Goal: Answer question/provide support

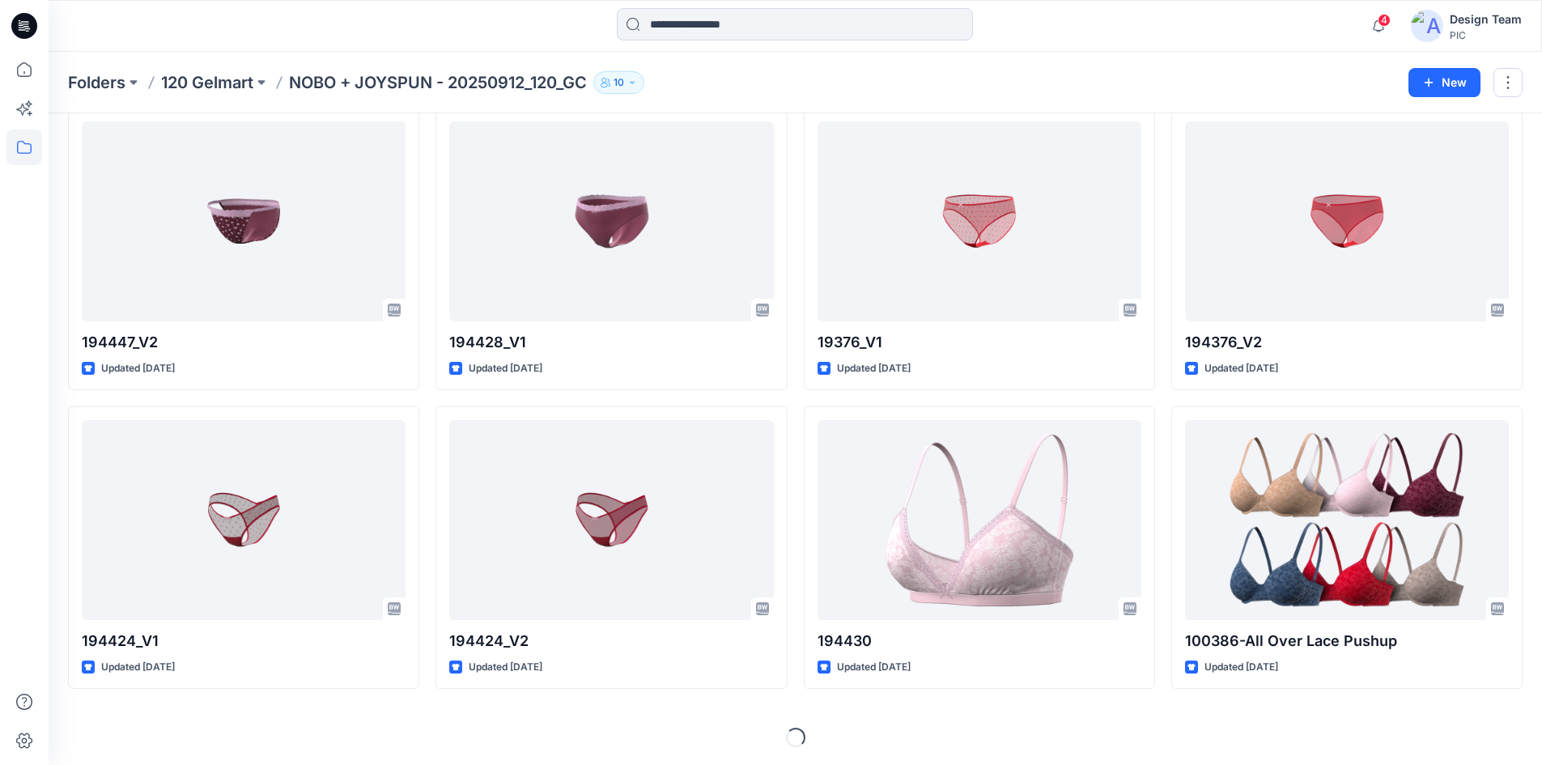
scroll to position [3063, 0]
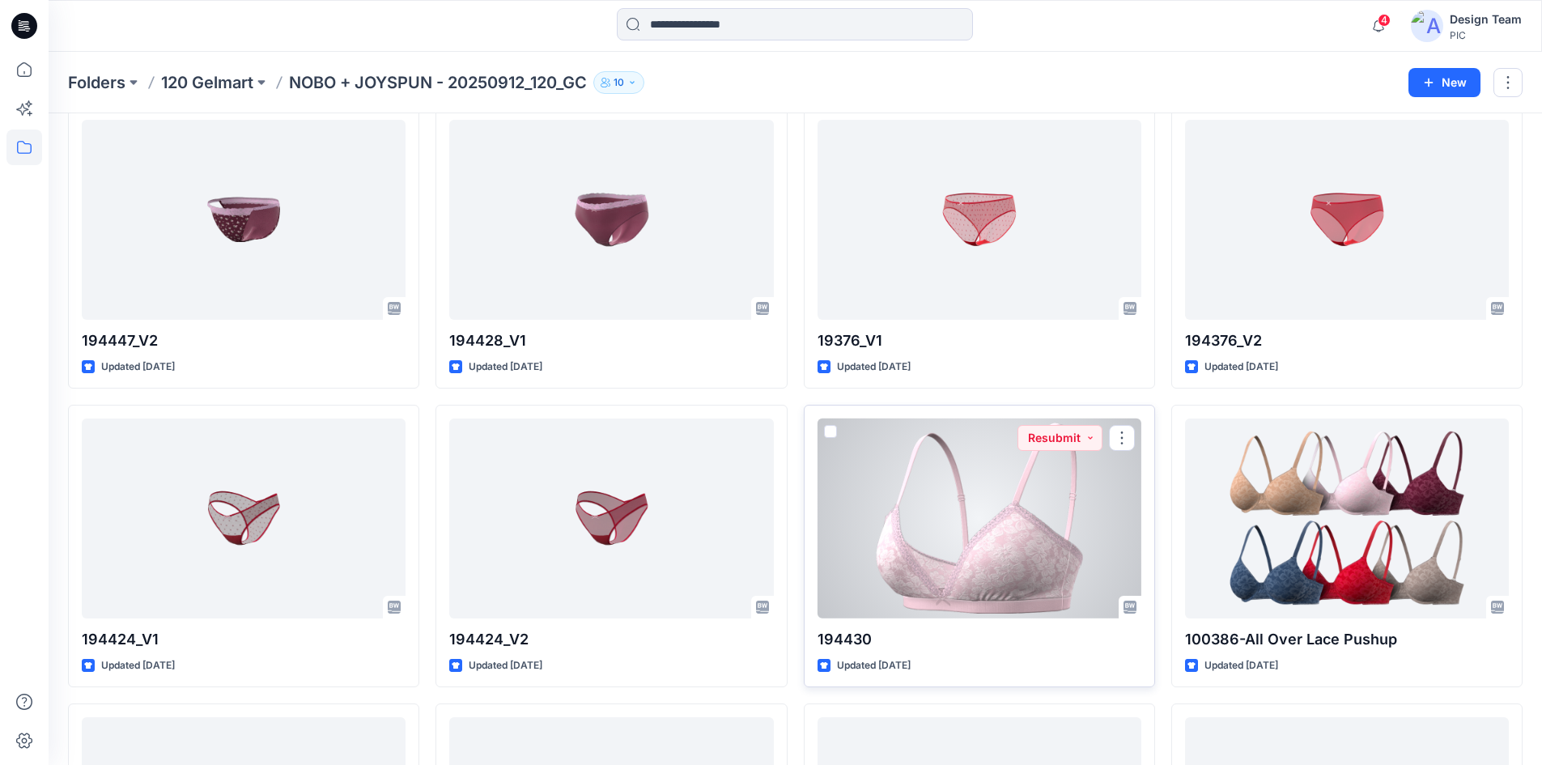
click at [1039, 586] on div at bounding box center [979, 518] width 324 height 200
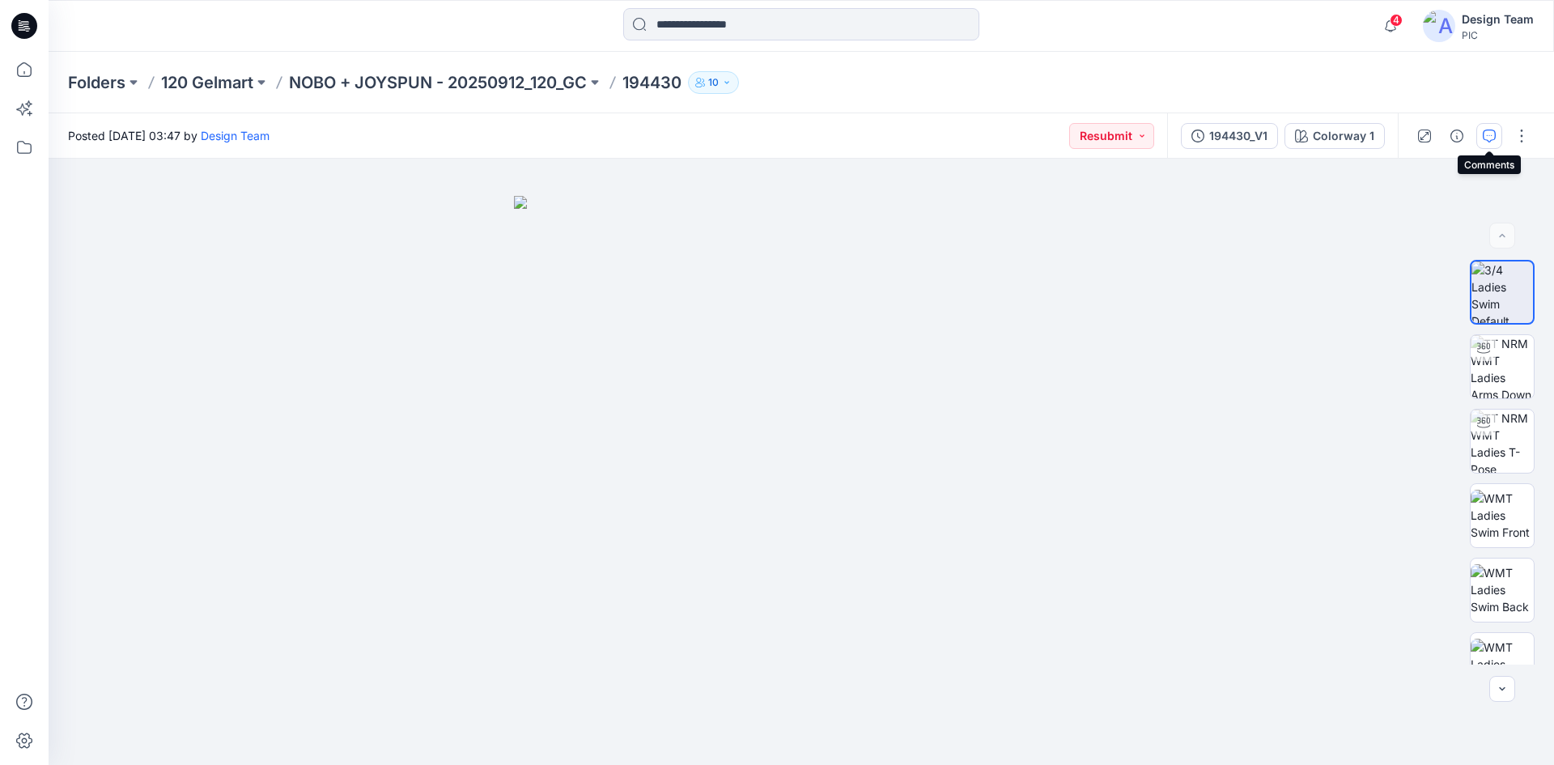
click at [1485, 132] on icon "button" at bounding box center [1489, 135] width 13 height 13
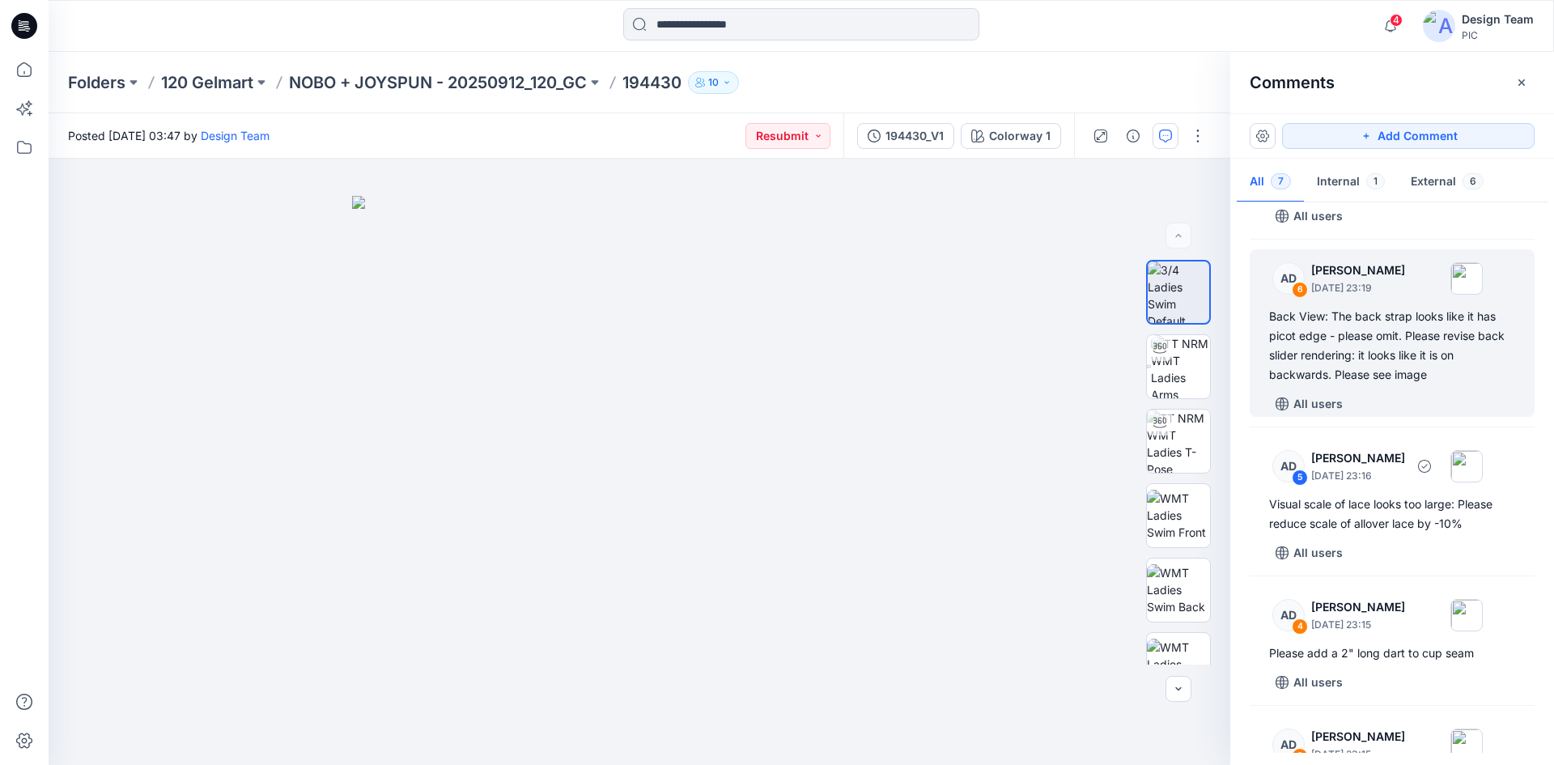
scroll to position [68, 0]
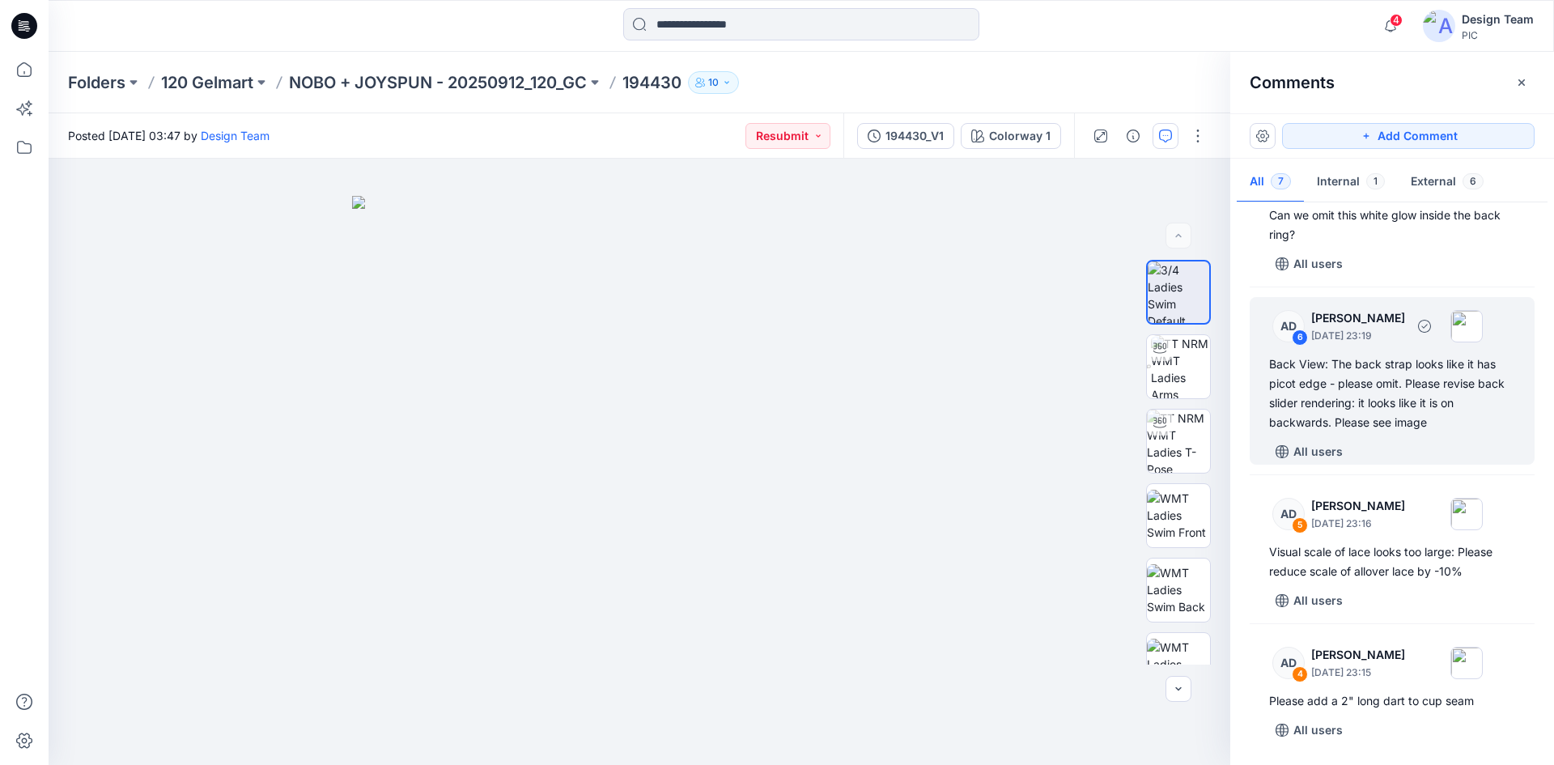
click at [1362, 388] on div "Back View: The back strap looks like it has picot edge - please omit. Please re…" at bounding box center [1392, 394] width 246 height 78
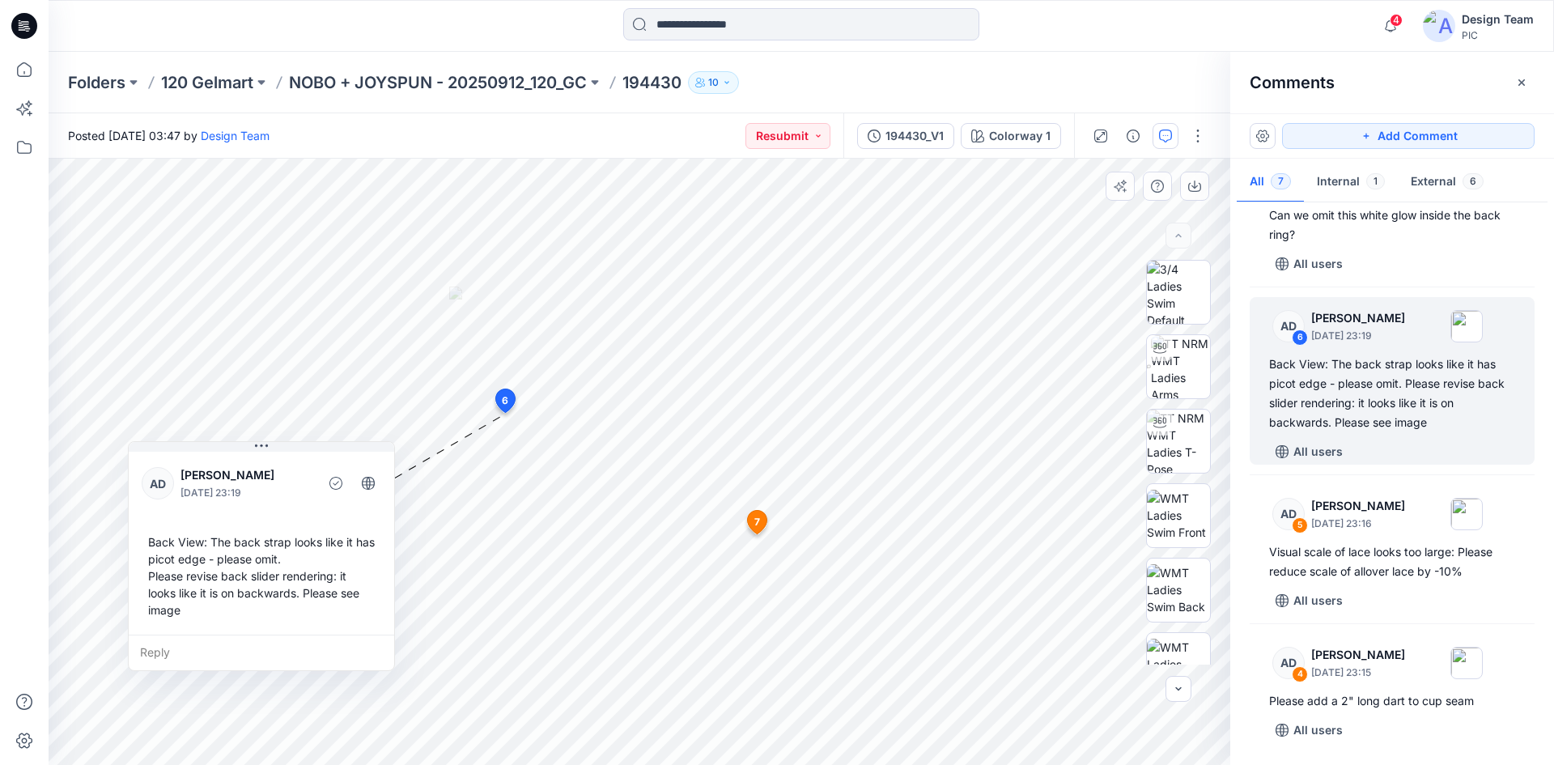
click at [504, 400] on span "6" at bounding box center [505, 400] width 6 height 15
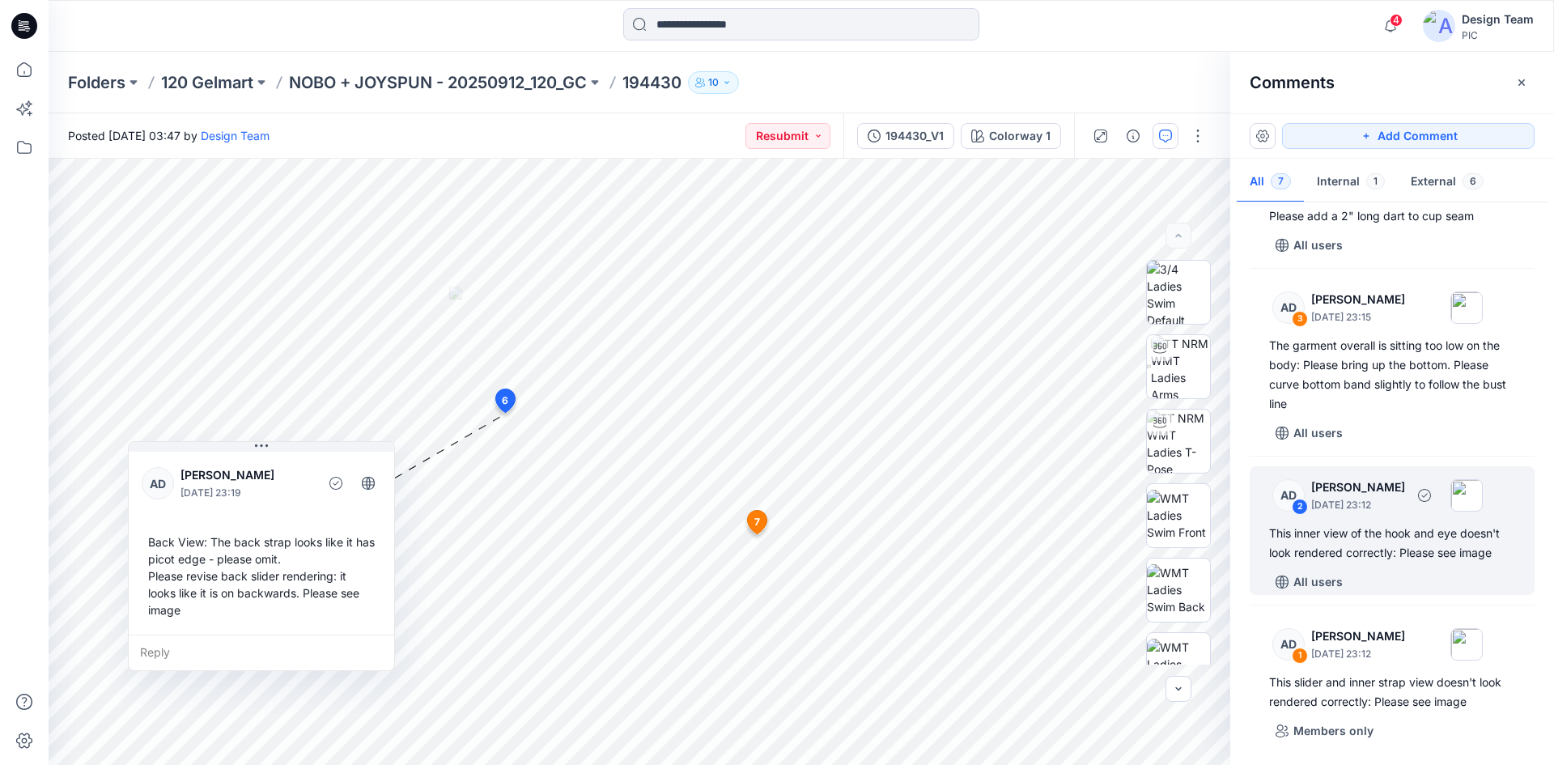
scroll to position [554, 0]
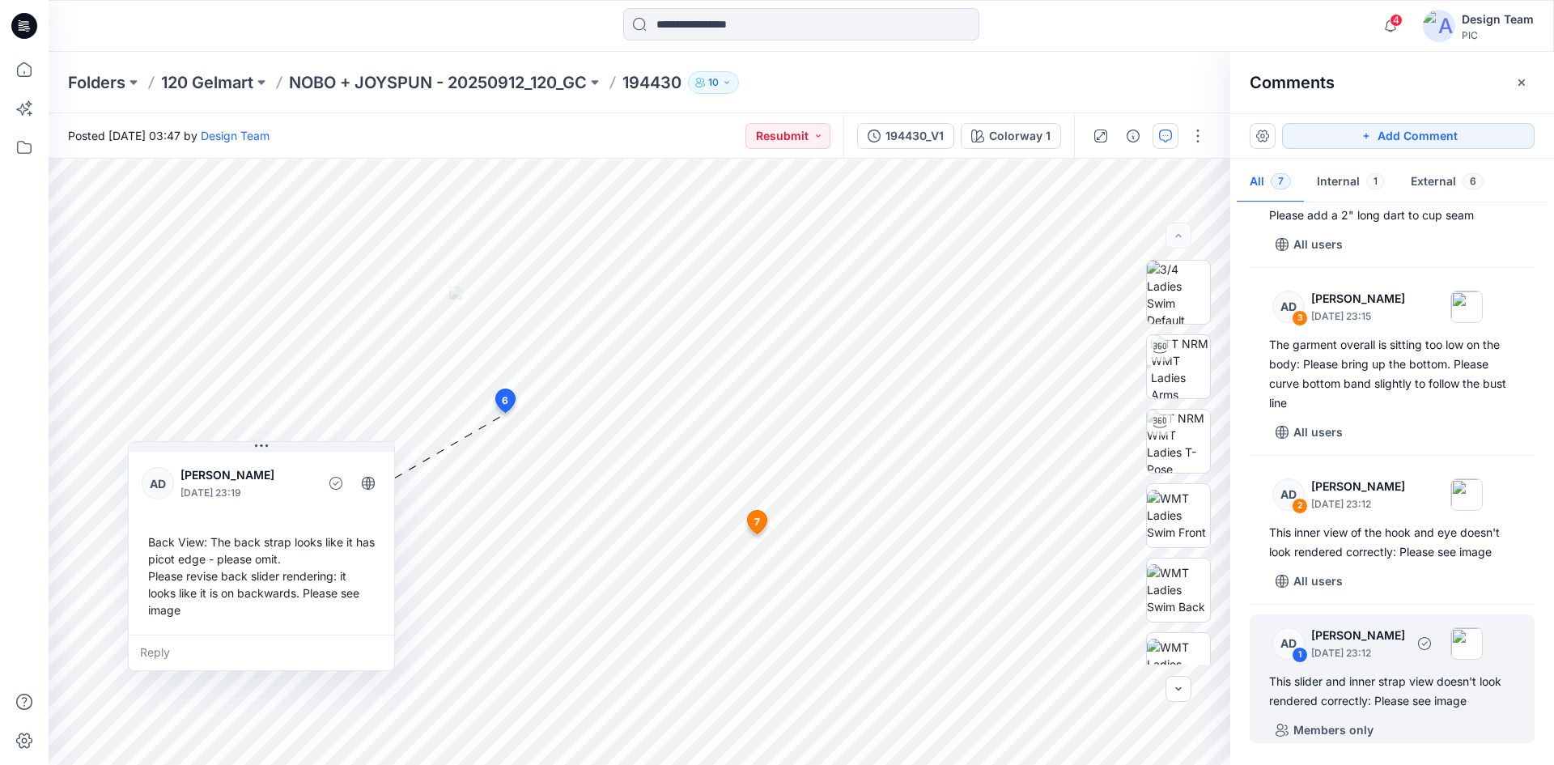
click at [1392, 707] on div "This slider and inner strap view doesn't look rendered correctly: Please see im…" at bounding box center [1392, 691] width 246 height 39
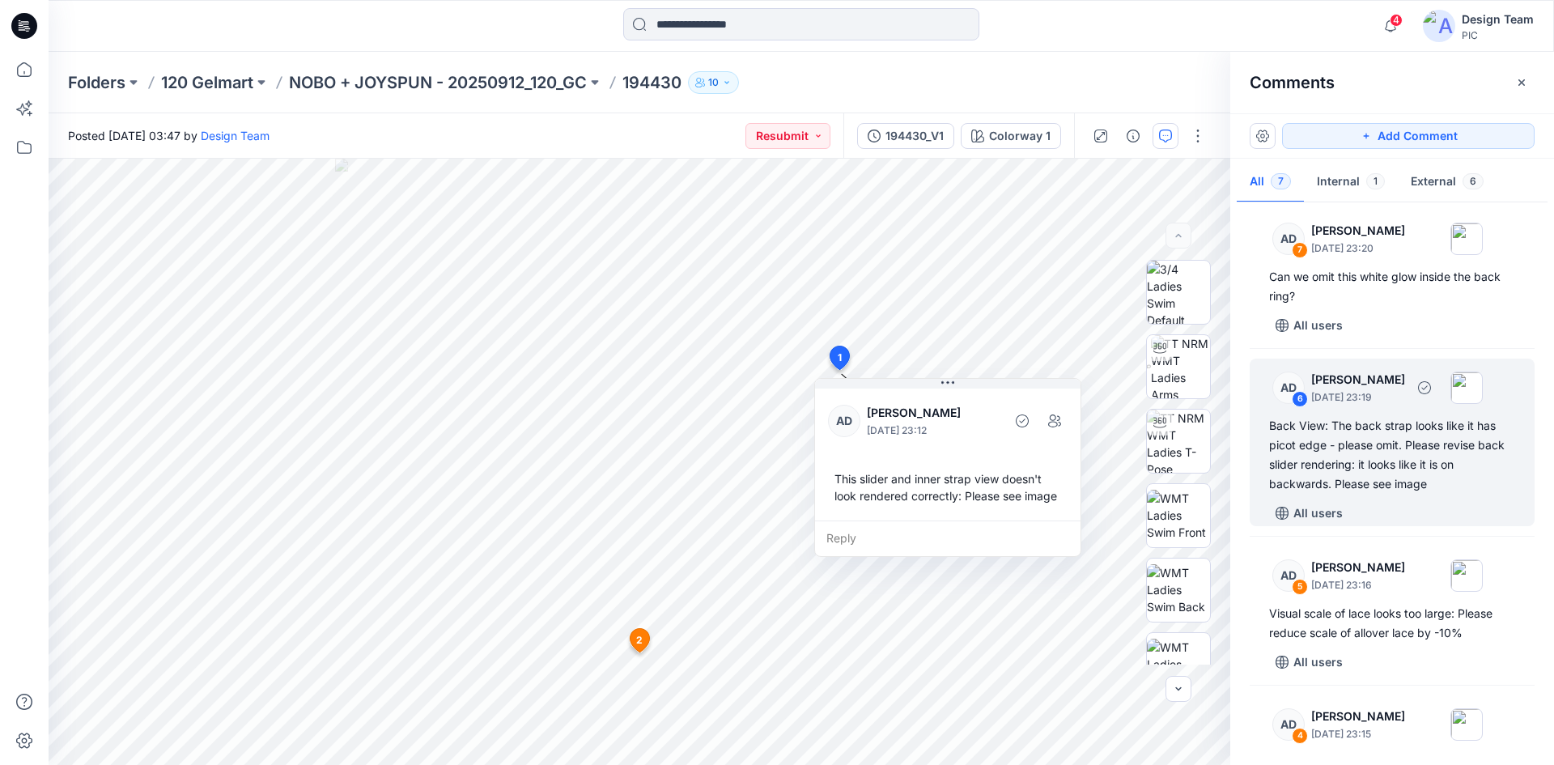
scroll to position [0, 0]
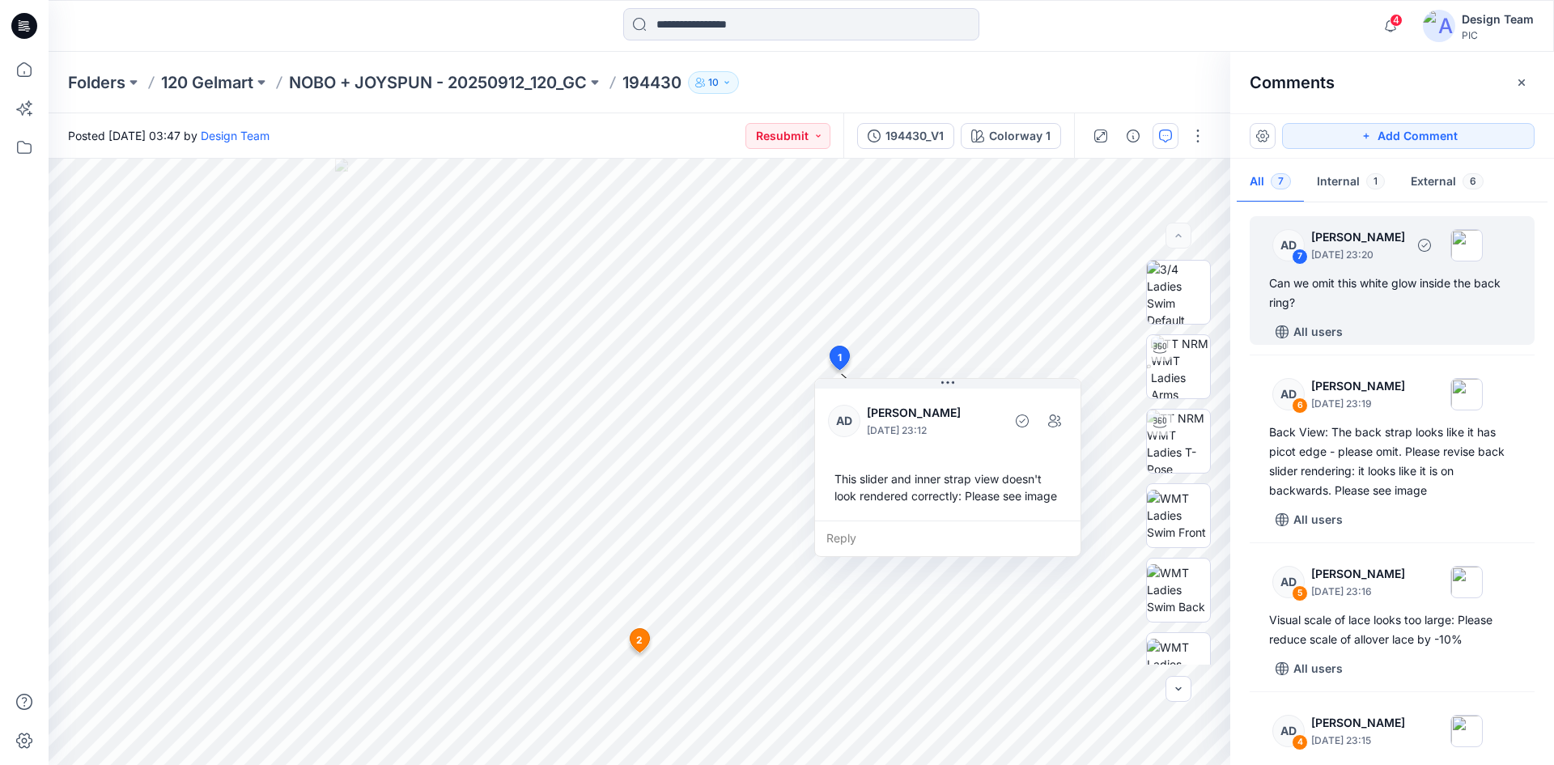
click at [1395, 280] on div "Can we omit this white glow inside the back ring?" at bounding box center [1392, 293] width 246 height 39
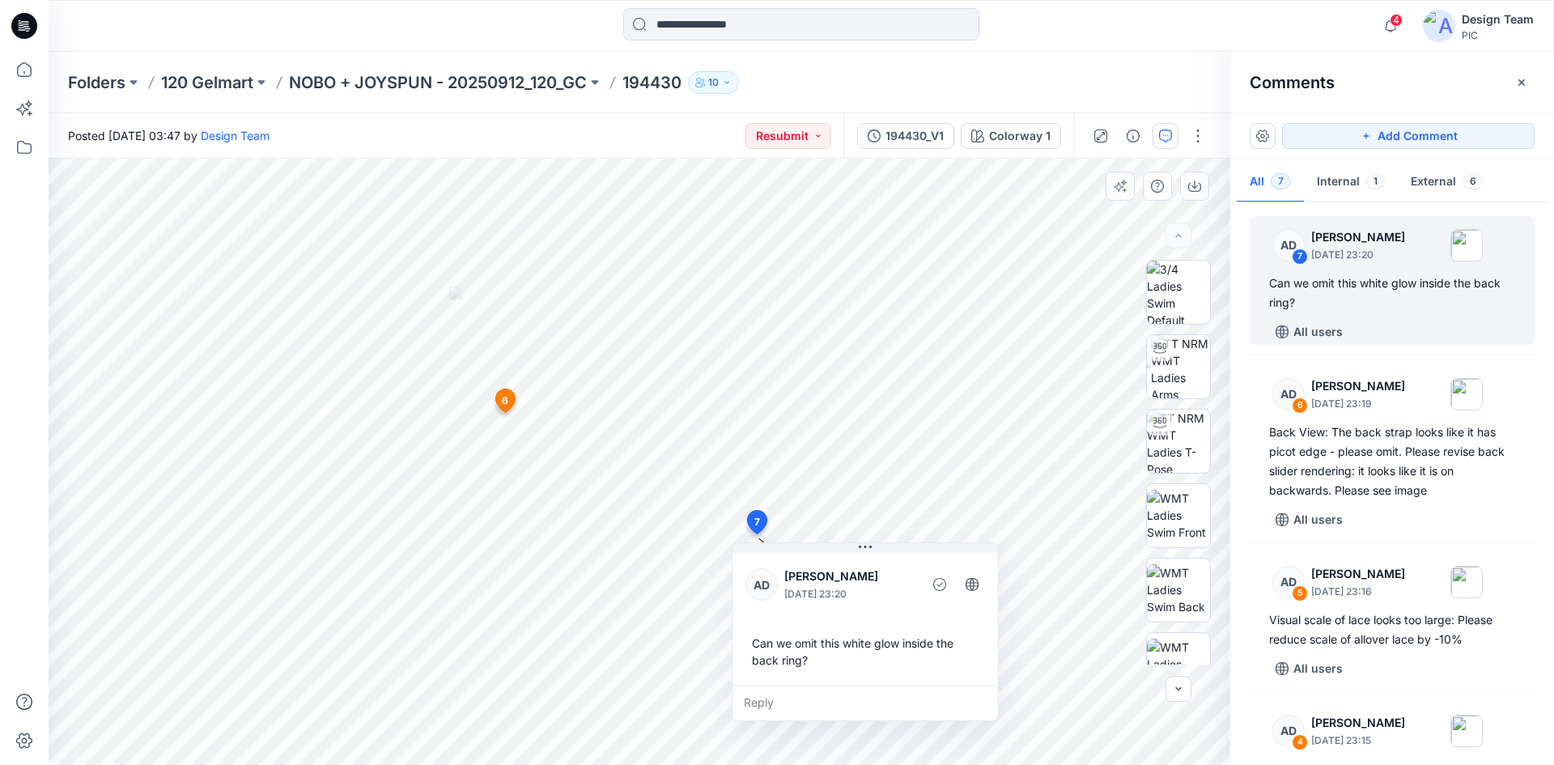
click at [504, 403] on span "6" at bounding box center [505, 400] width 6 height 15
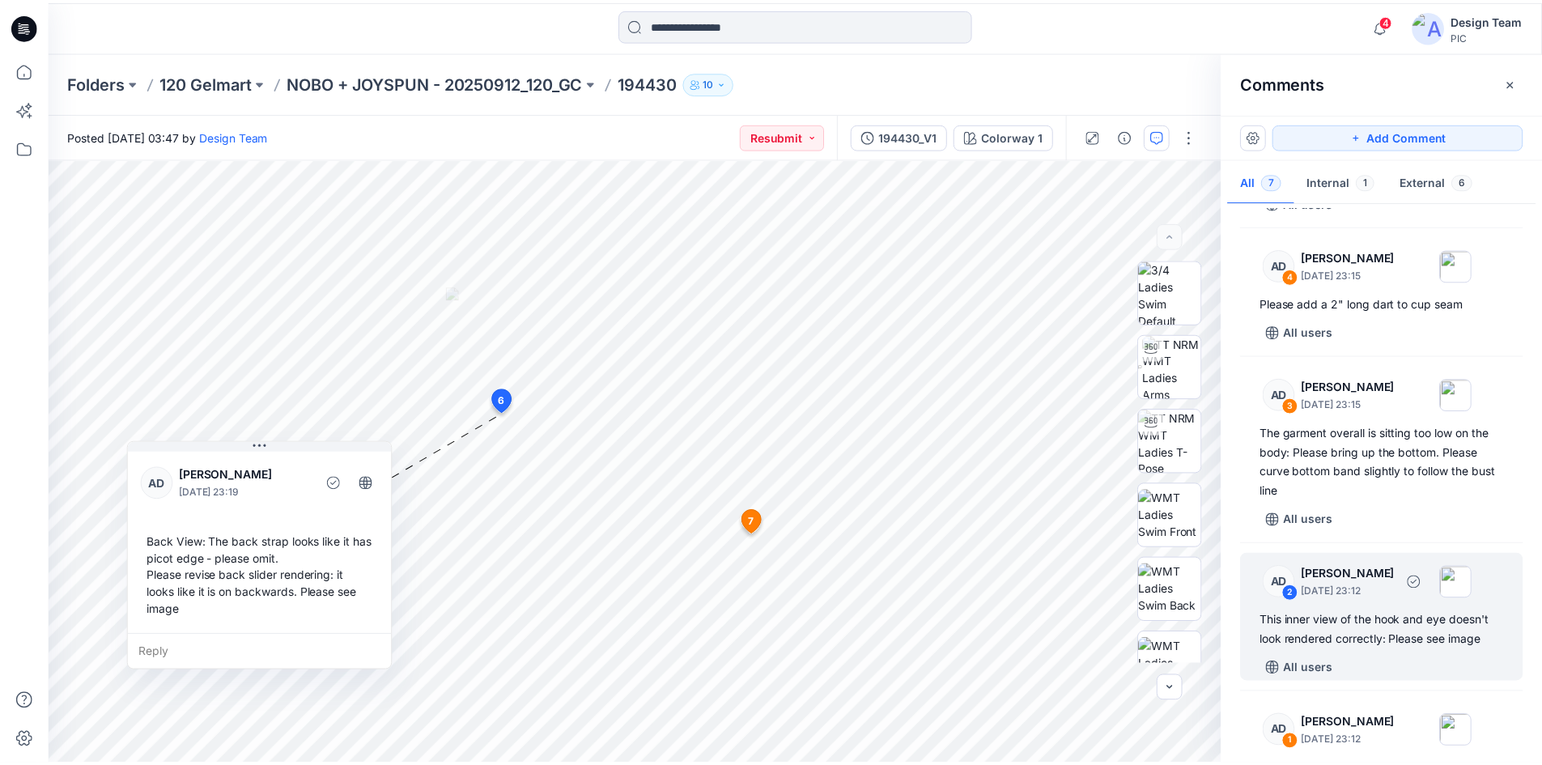
scroll to position [554, 0]
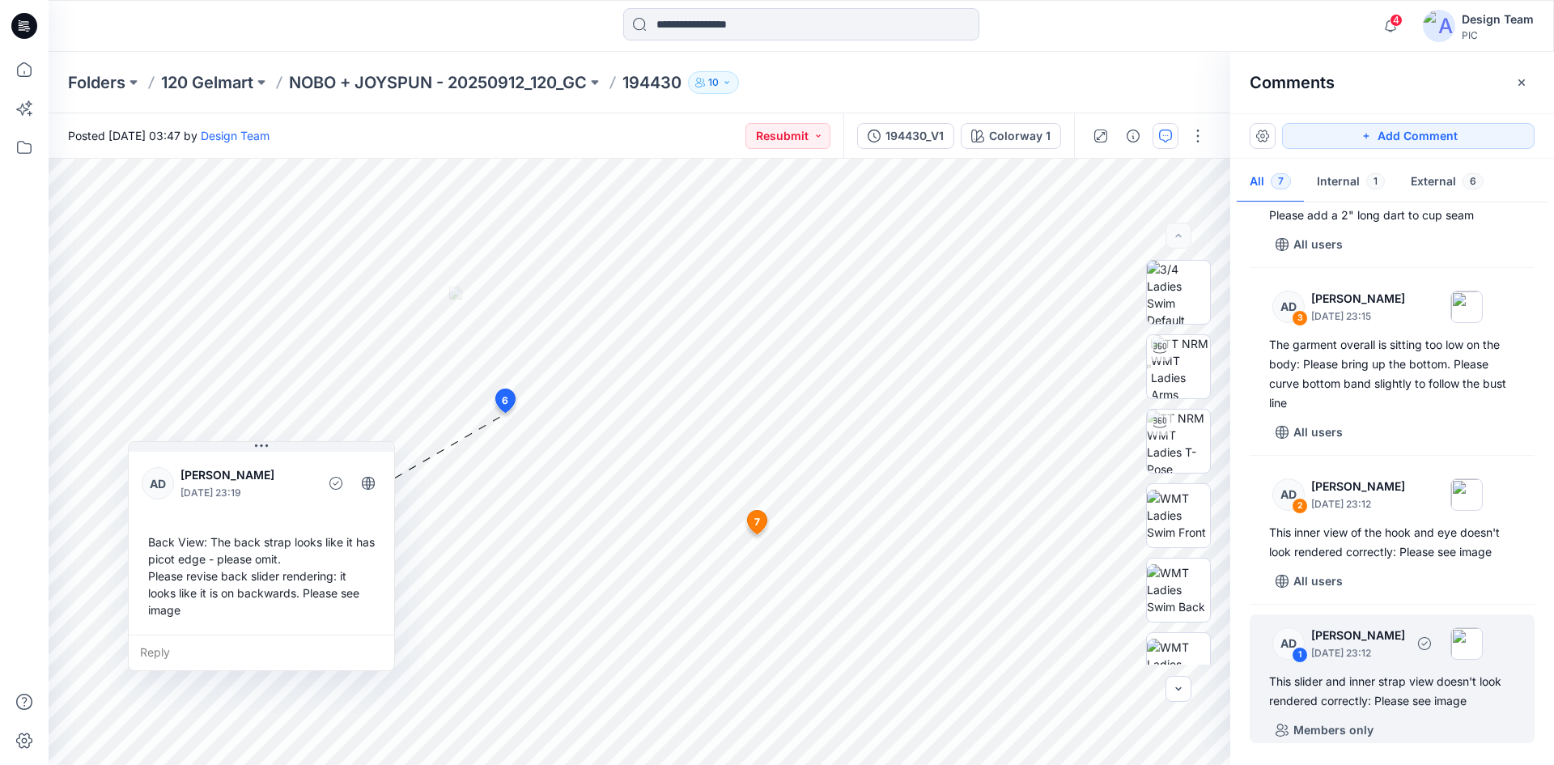
click at [1408, 672] on div "This slider and inner strap view doesn't look rendered correctly: Please see im…" at bounding box center [1392, 691] width 246 height 39
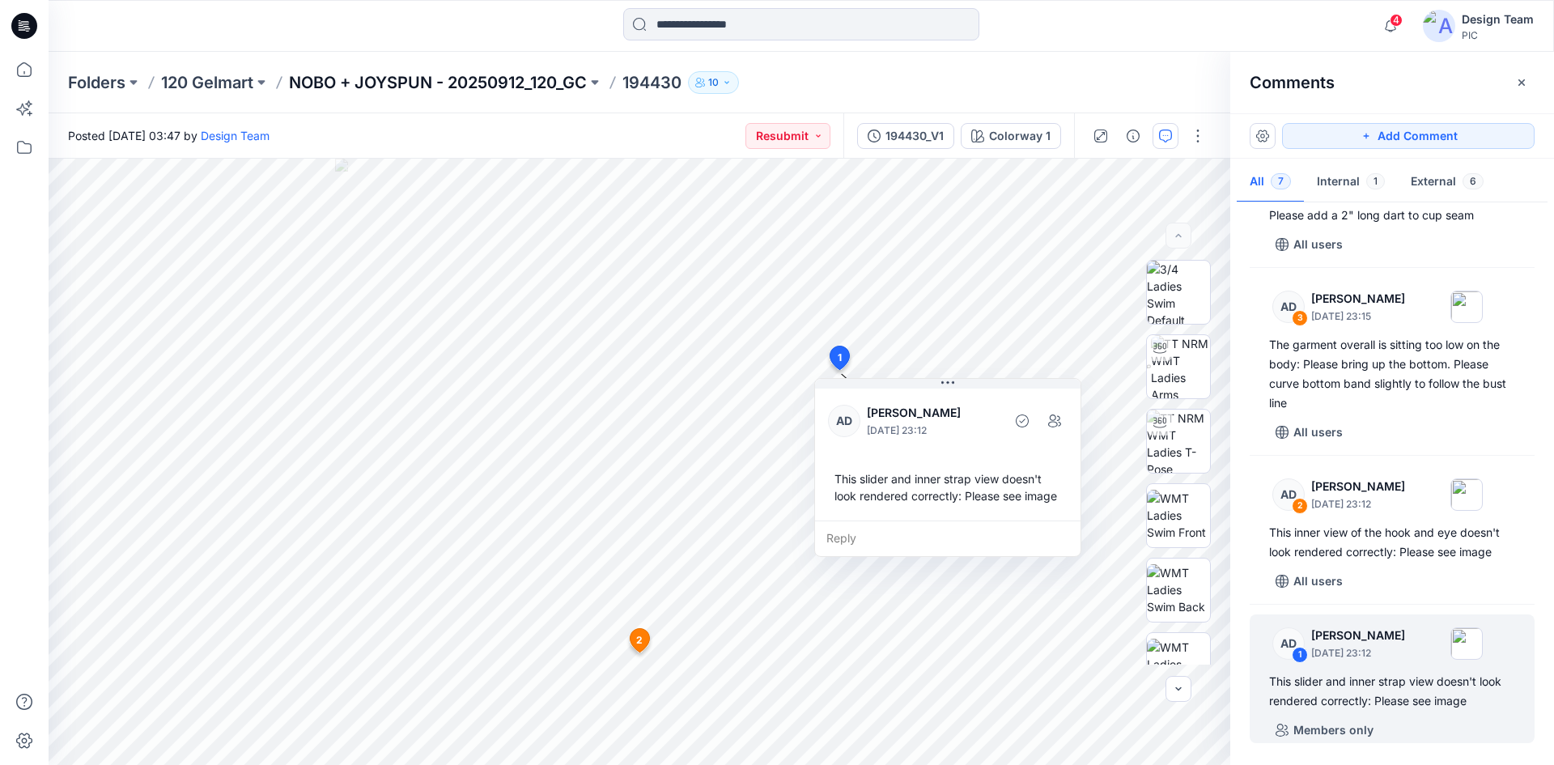
click at [389, 79] on p "NOBO + JOYSPUN - 20250912_120_GC" at bounding box center [438, 82] width 298 height 23
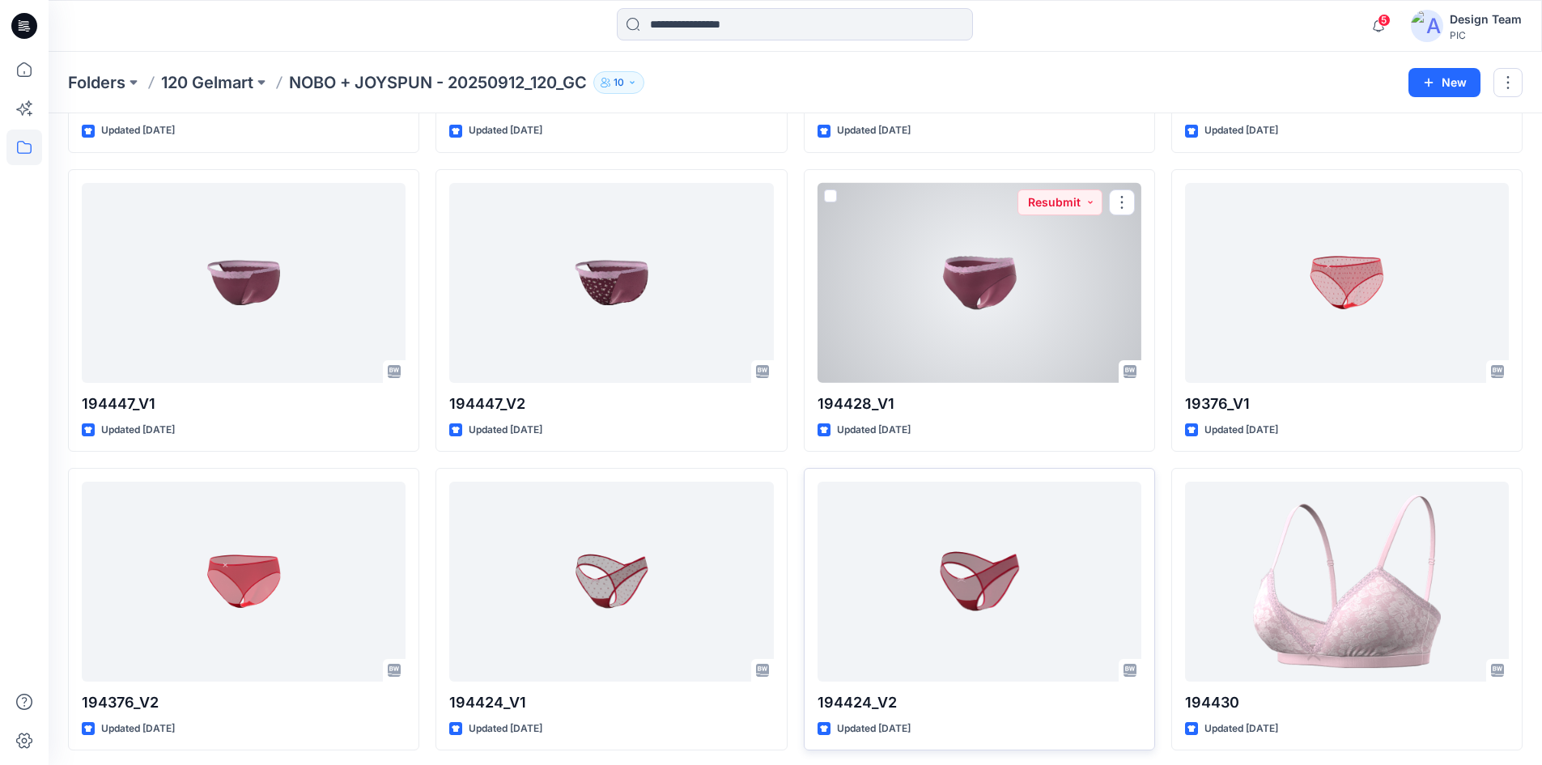
scroll to position [3199, 0]
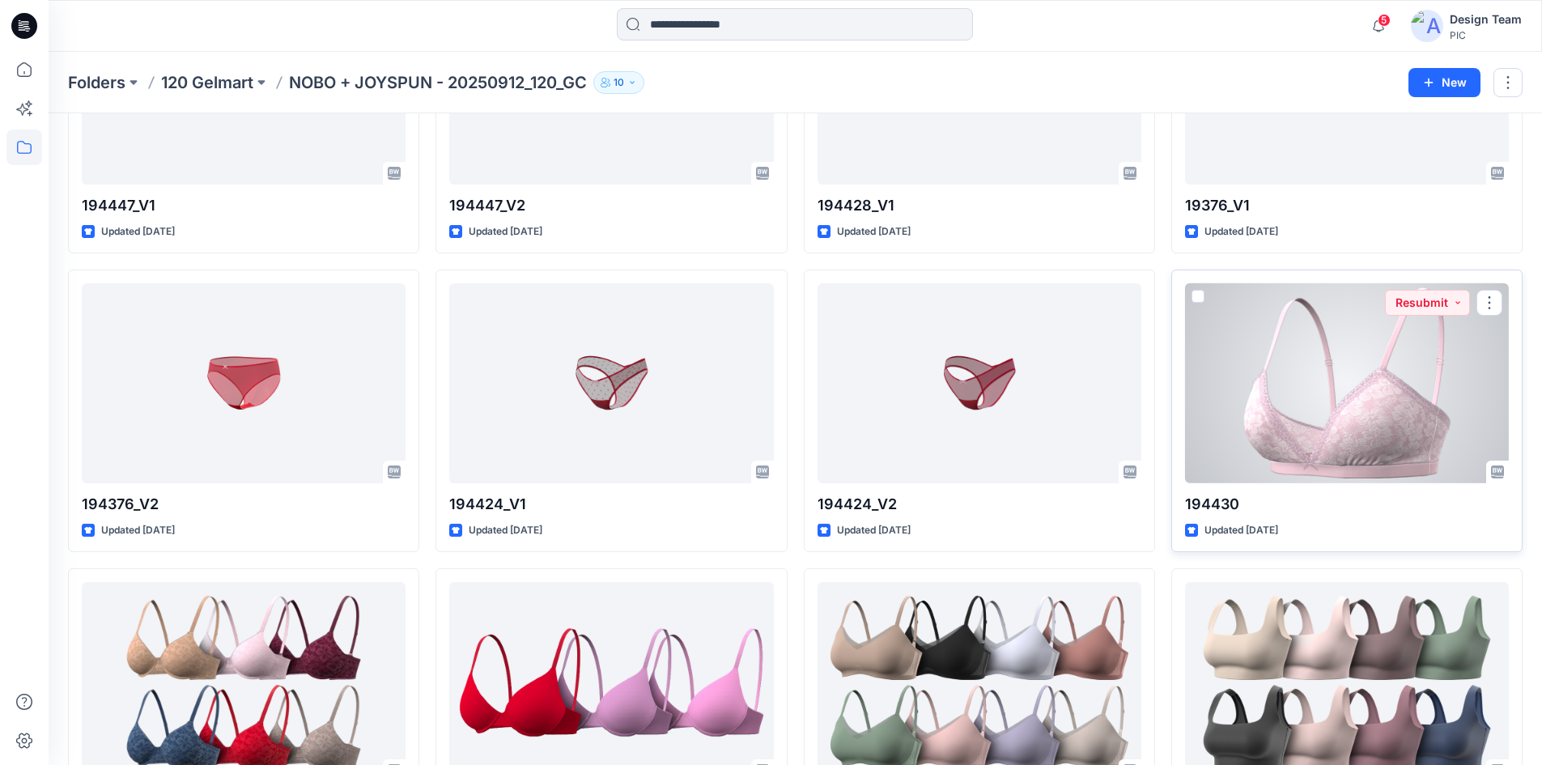
click at [1280, 429] on div at bounding box center [1347, 383] width 324 height 200
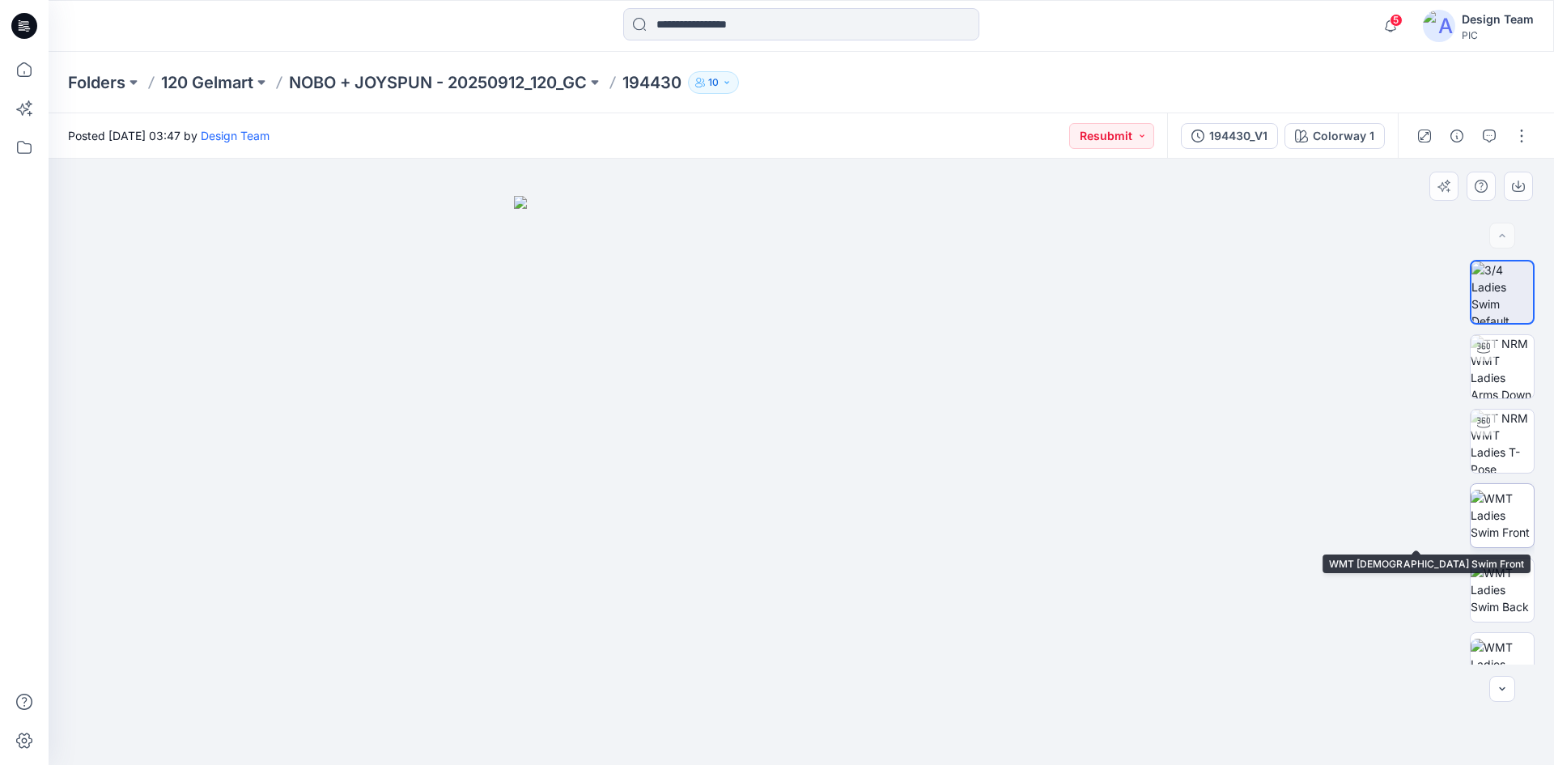
click at [1494, 520] on img at bounding box center [1502, 515] width 63 height 51
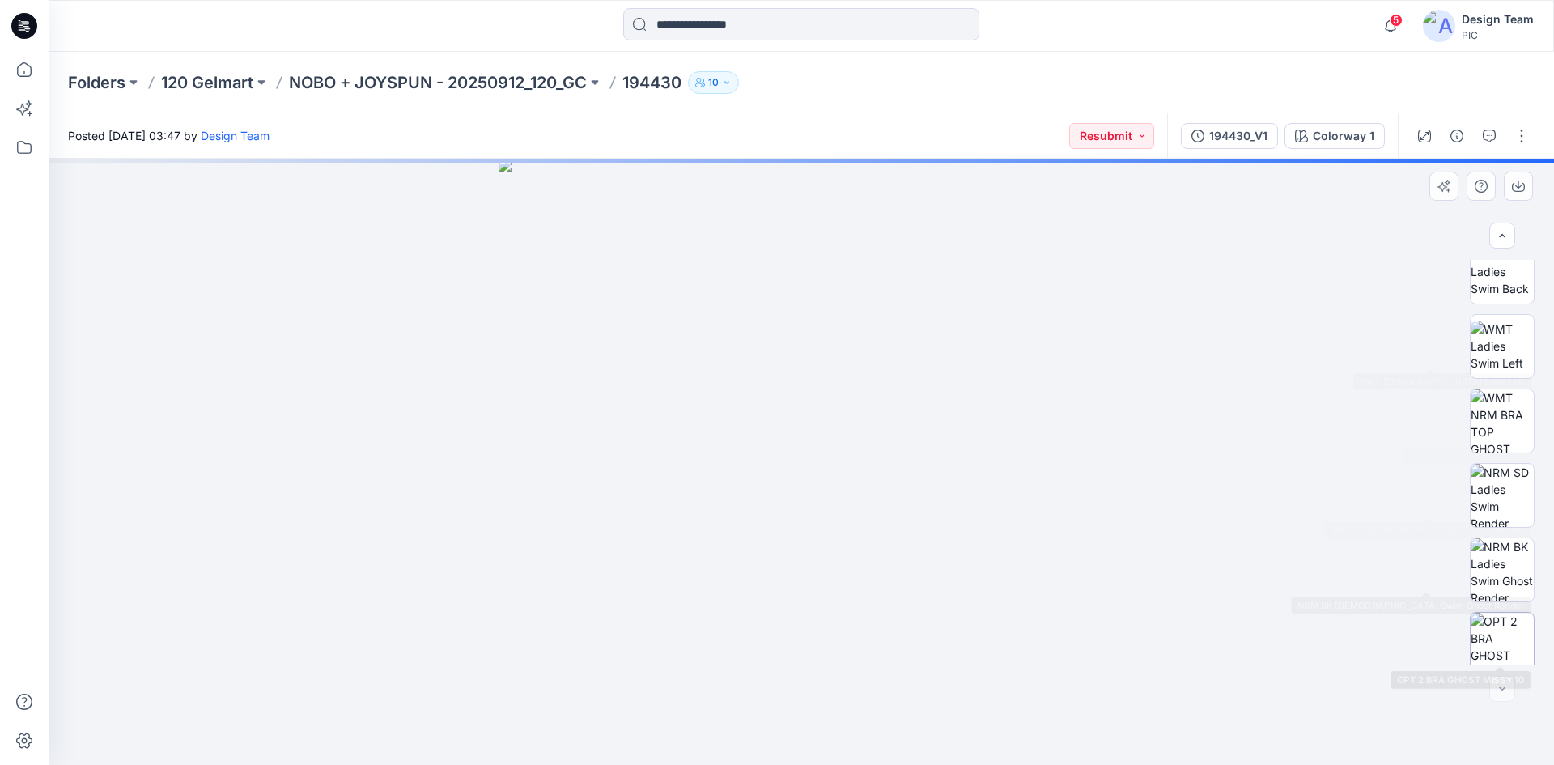
scroll to position [330, 0]
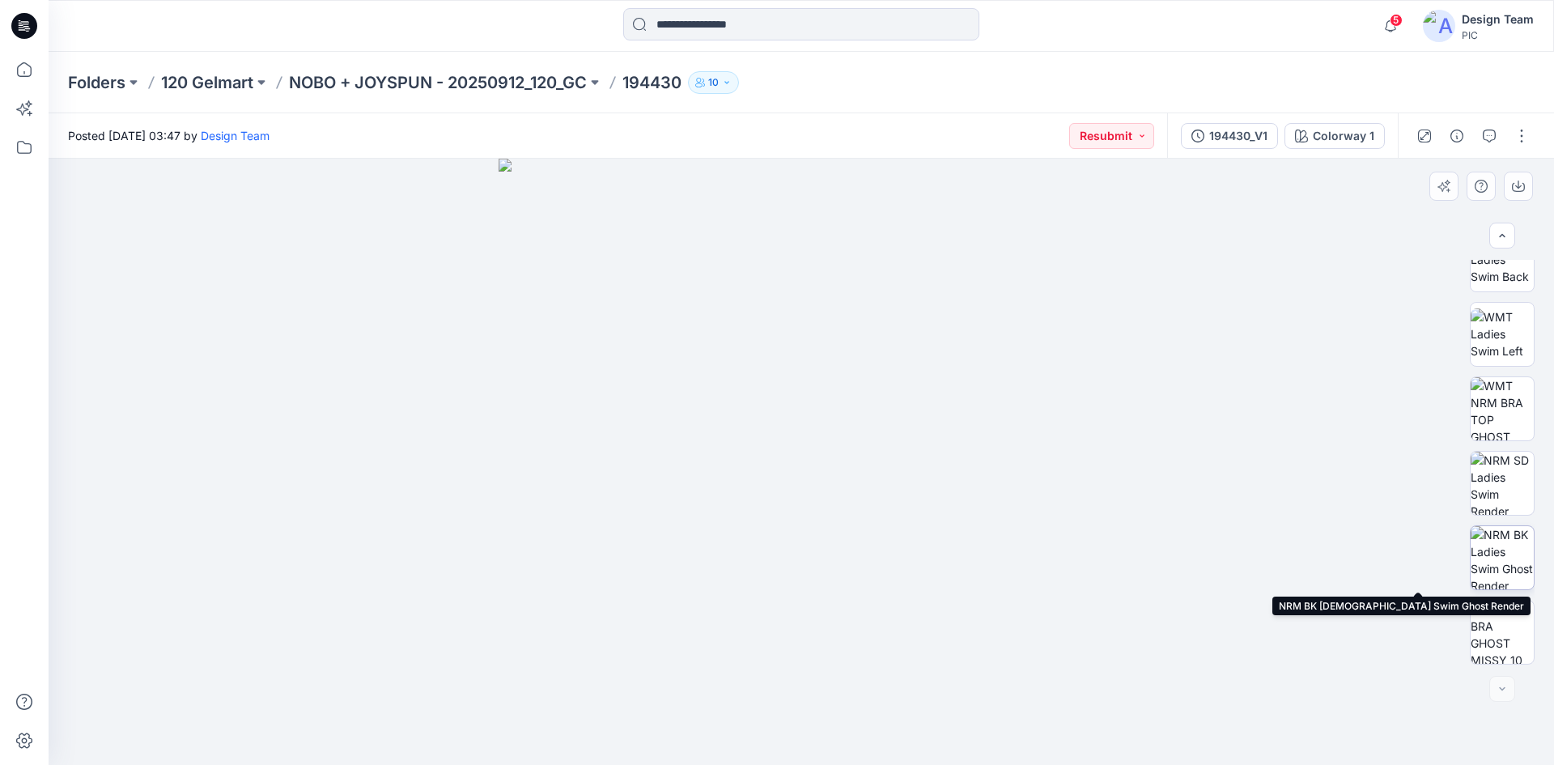
click at [1496, 545] on img at bounding box center [1502, 557] width 63 height 63
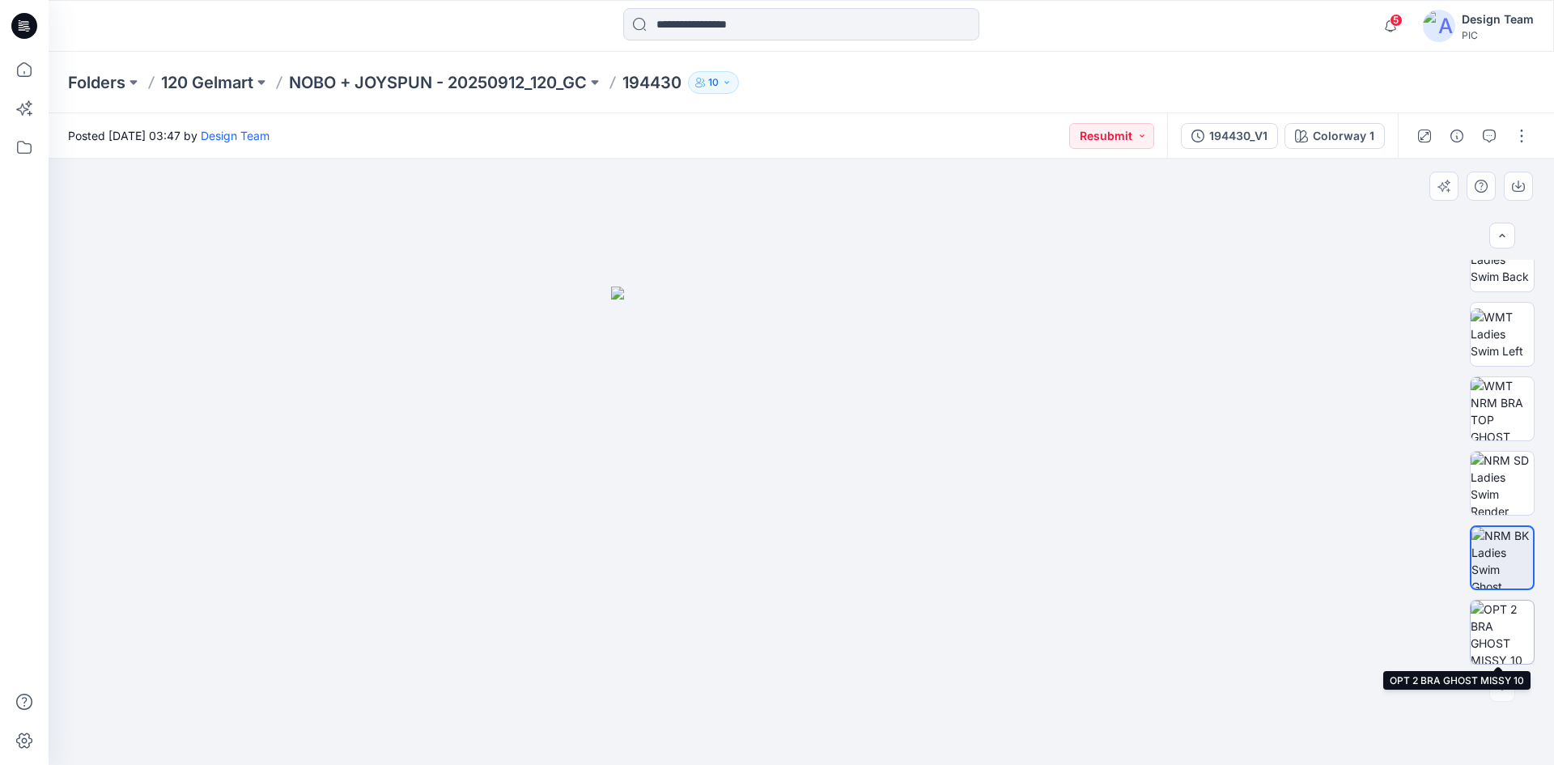
click at [1492, 630] on img at bounding box center [1502, 632] width 63 height 63
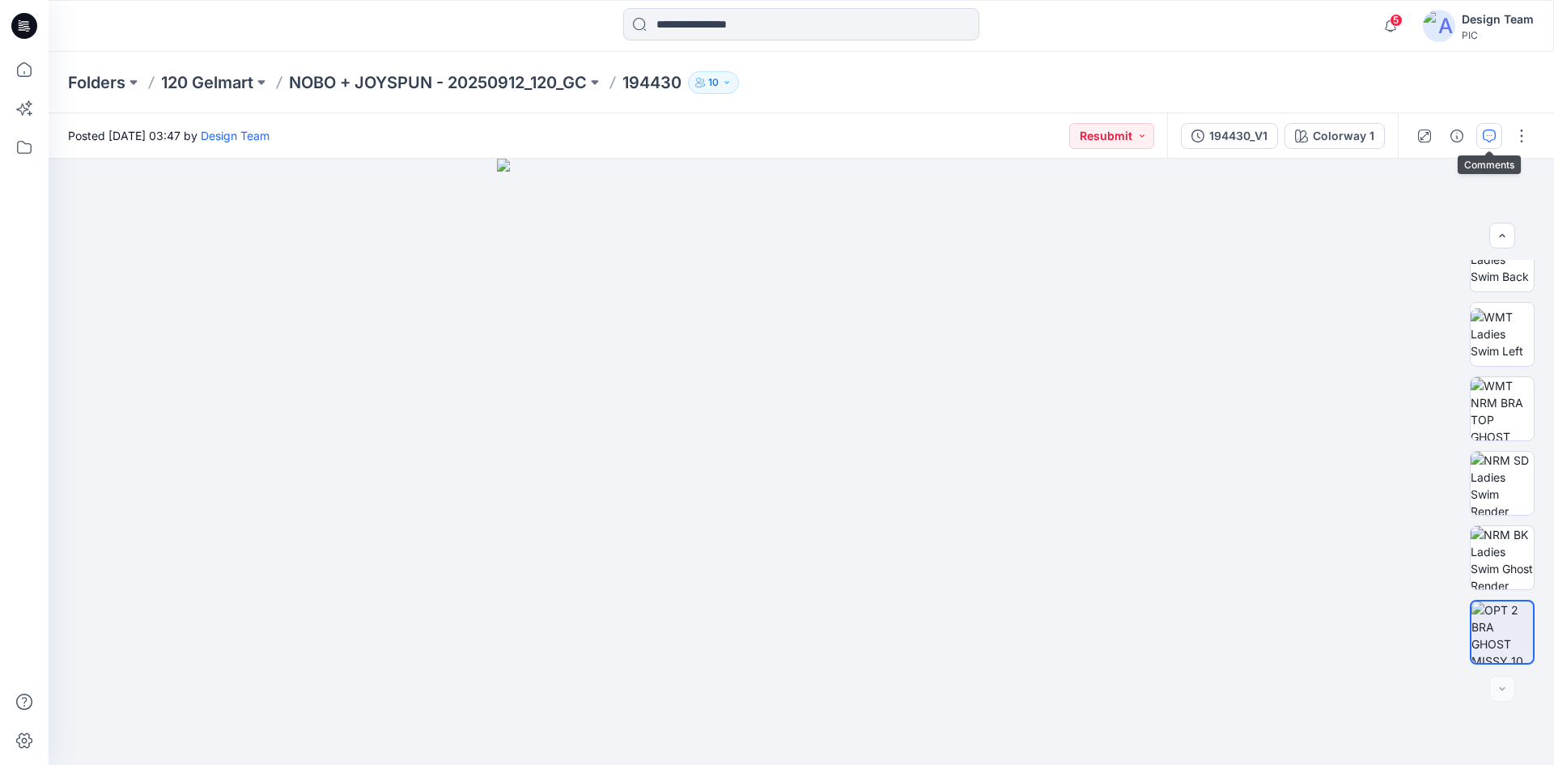
click at [1486, 139] on icon "button" at bounding box center [1489, 135] width 13 height 13
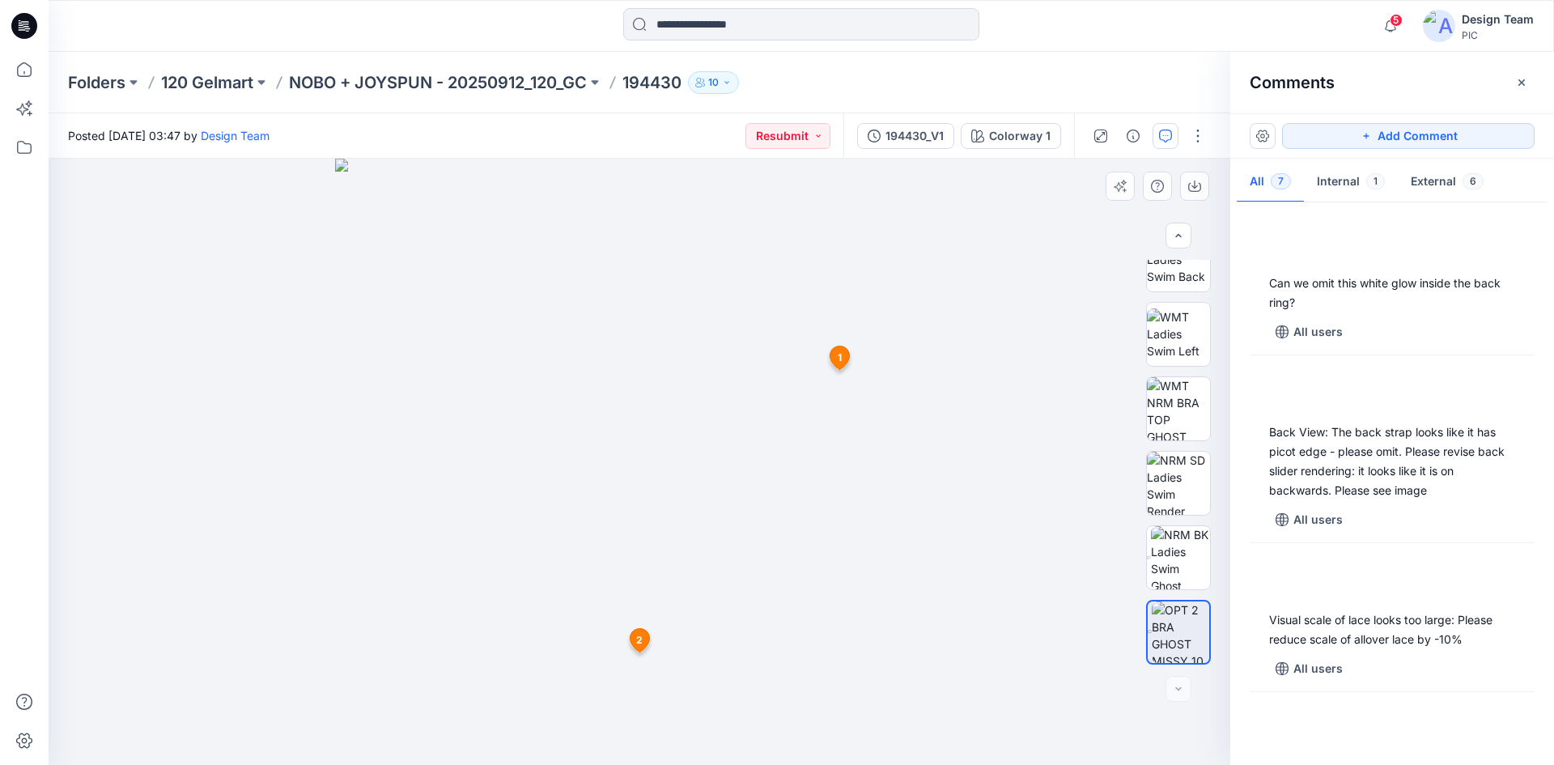
click at [840, 360] on span "1" at bounding box center [840, 357] width 4 height 15
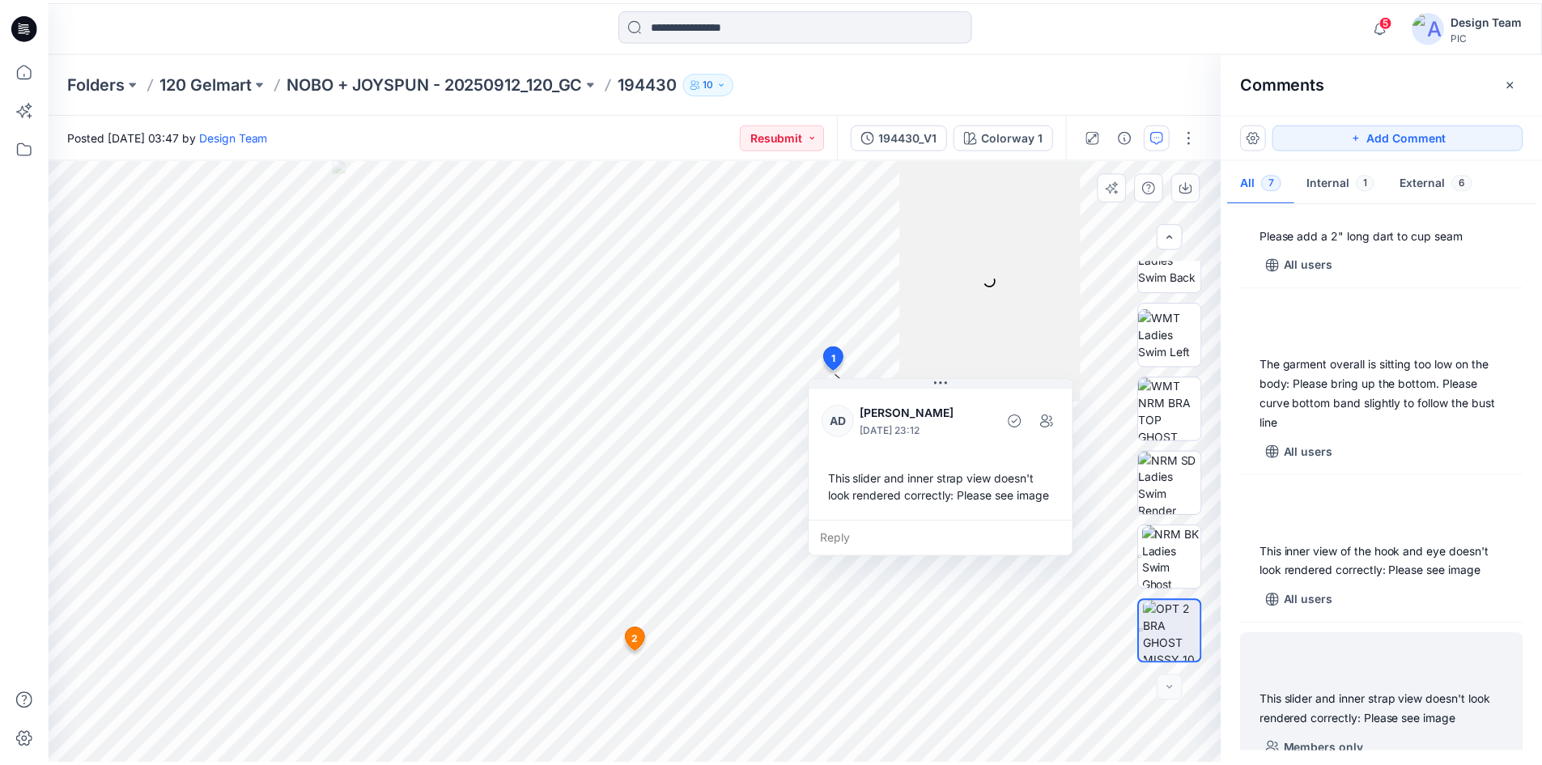
scroll to position [544, 0]
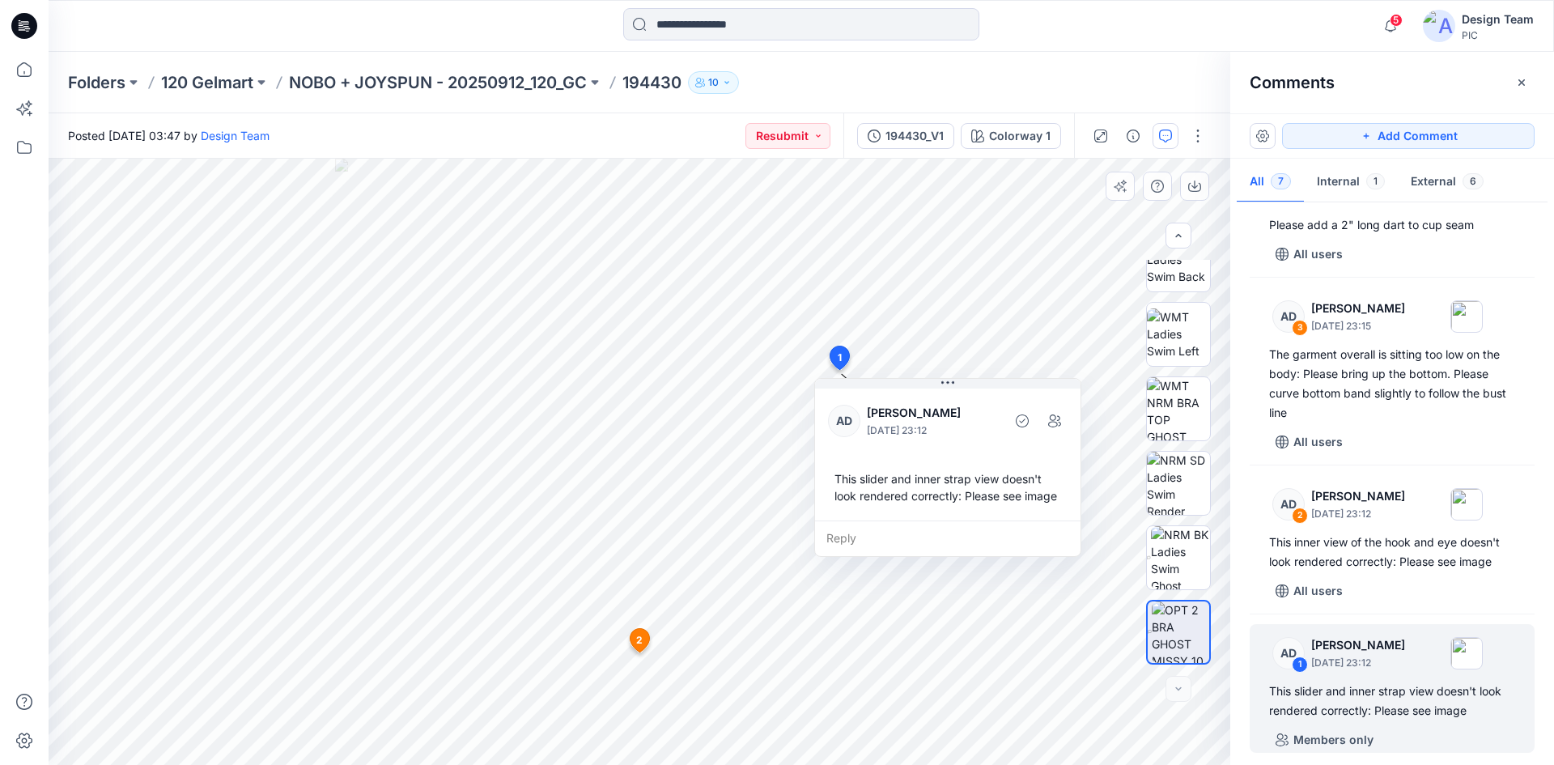
click at [639, 630] on icon at bounding box center [639, 639] width 19 height 23
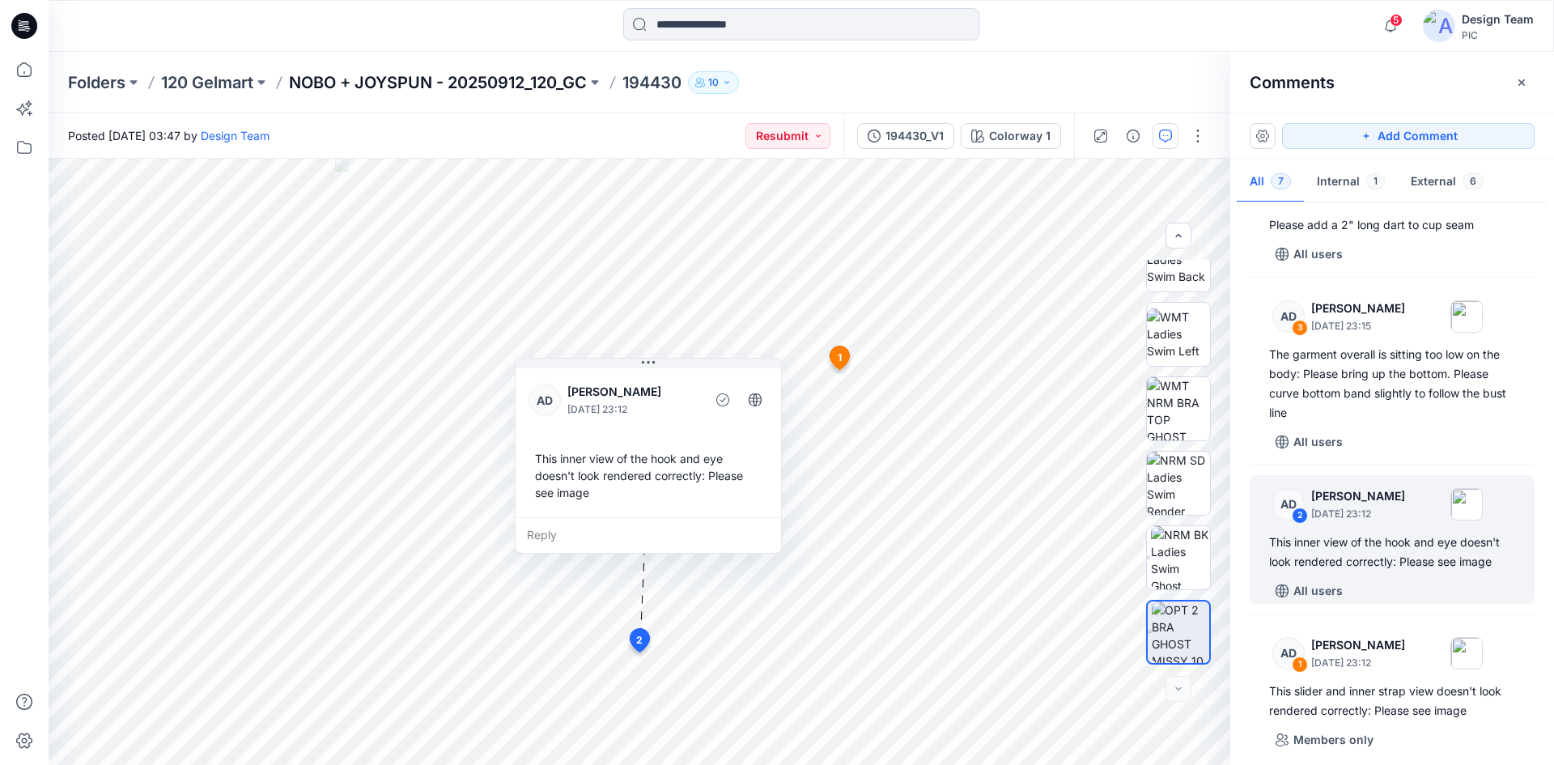
click at [461, 79] on p "NOBO + JOYSPUN - 20250912_120_GC" at bounding box center [438, 82] width 298 height 23
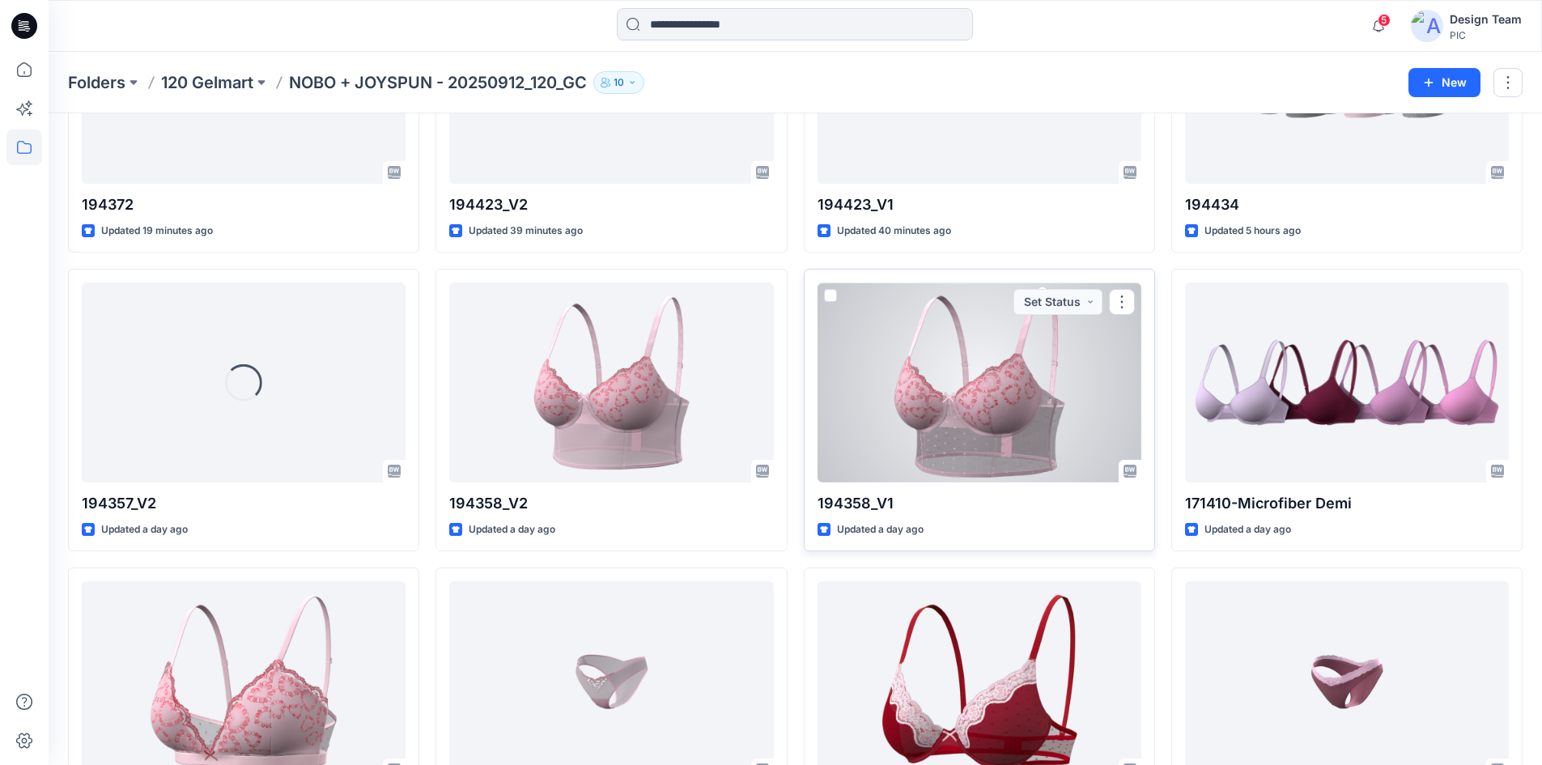
scroll to position [324, 0]
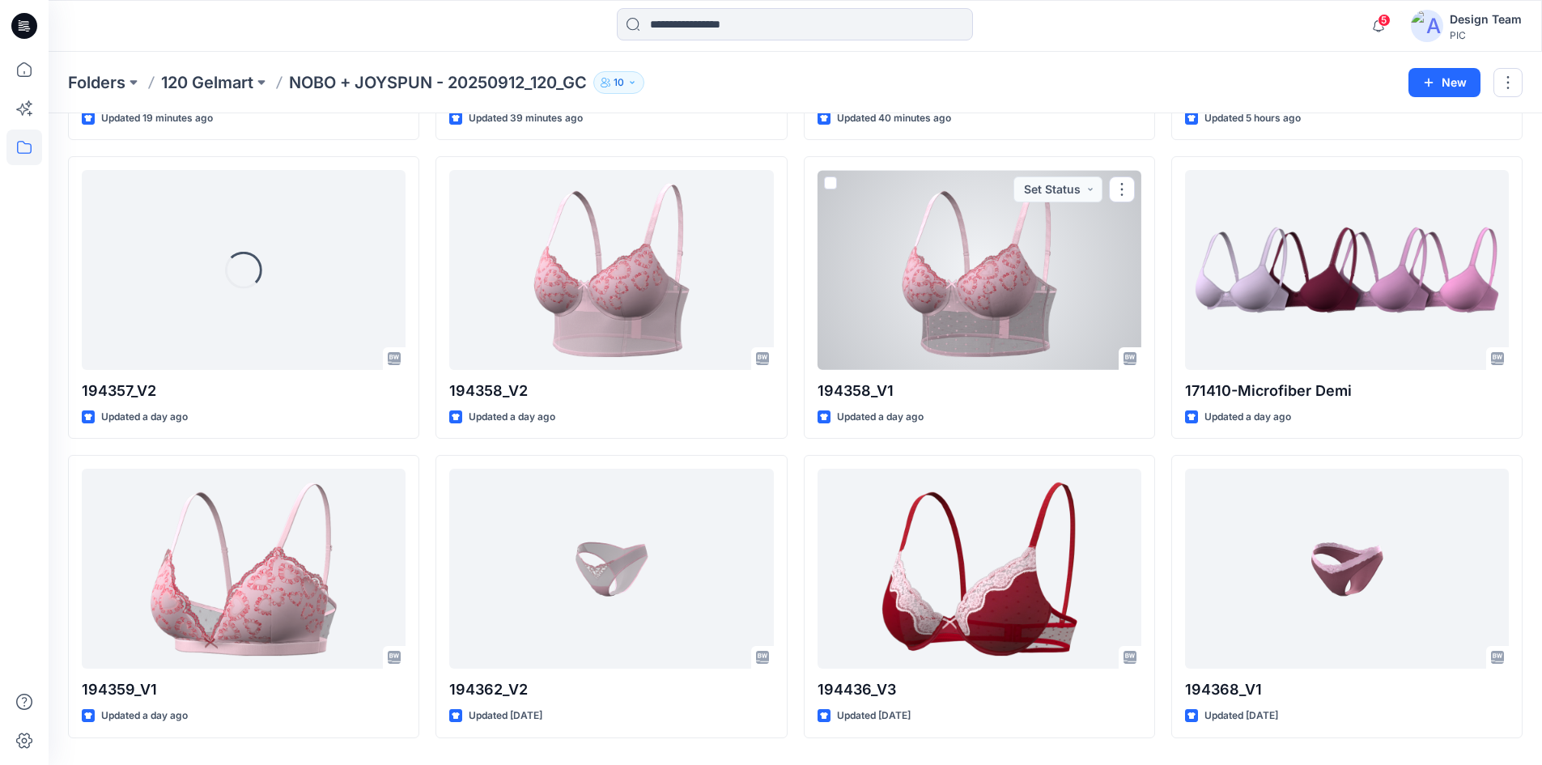
click at [984, 270] on div at bounding box center [979, 270] width 324 height 200
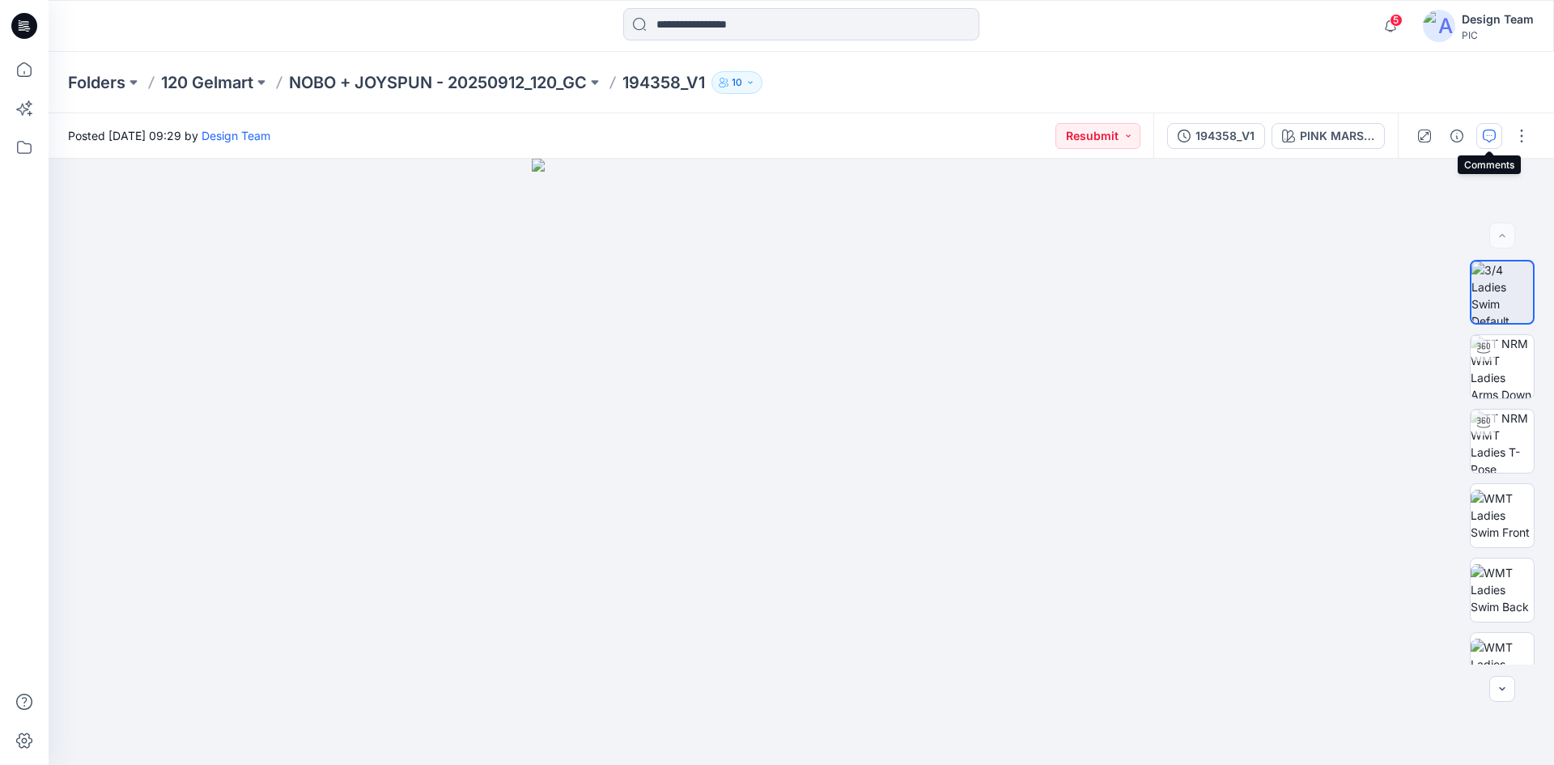
click at [1484, 135] on icon "button" at bounding box center [1489, 135] width 13 height 13
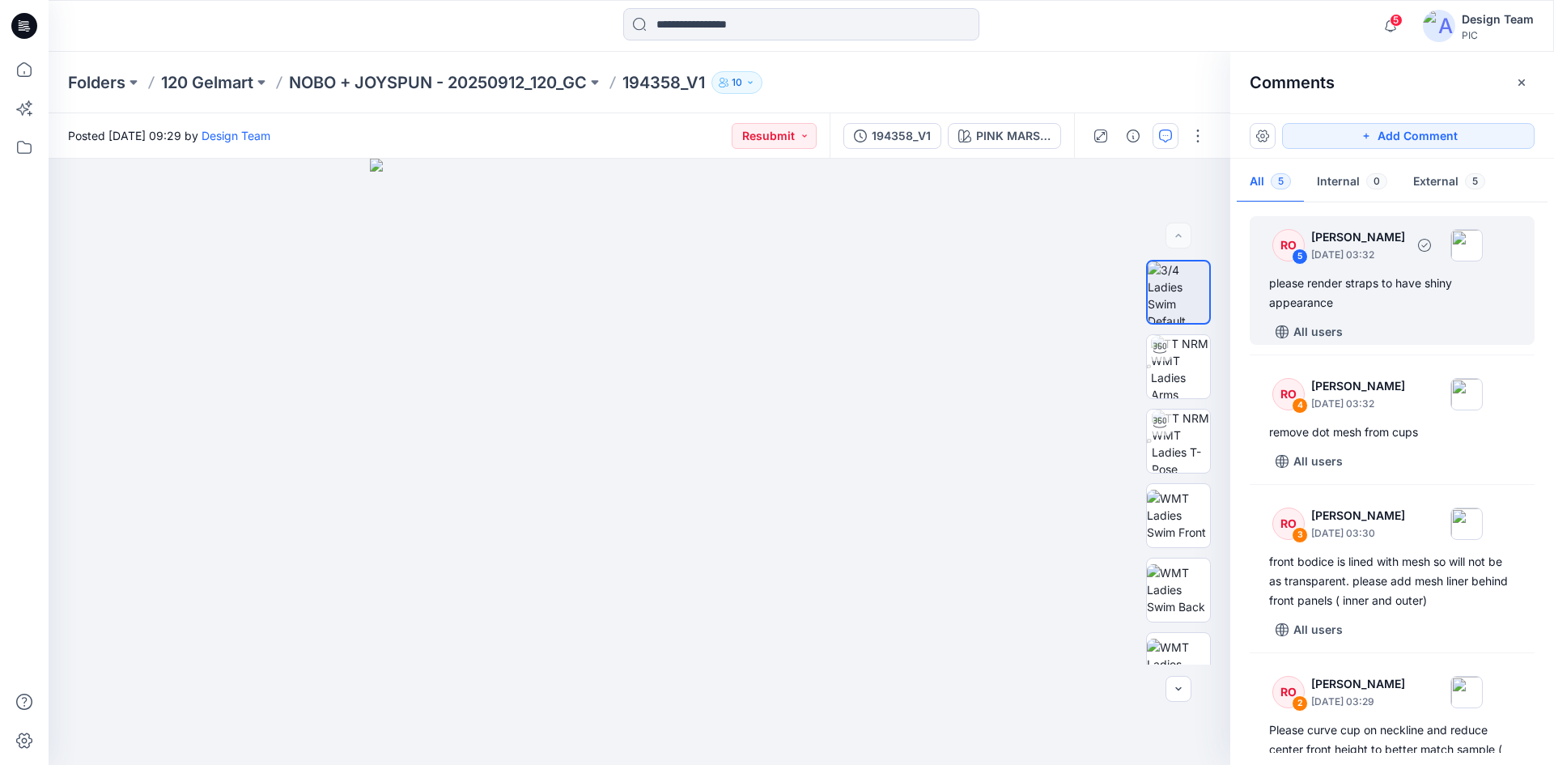
click at [1359, 296] on div "please render straps to have shiny appearance" at bounding box center [1392, 293] width 246 height 39
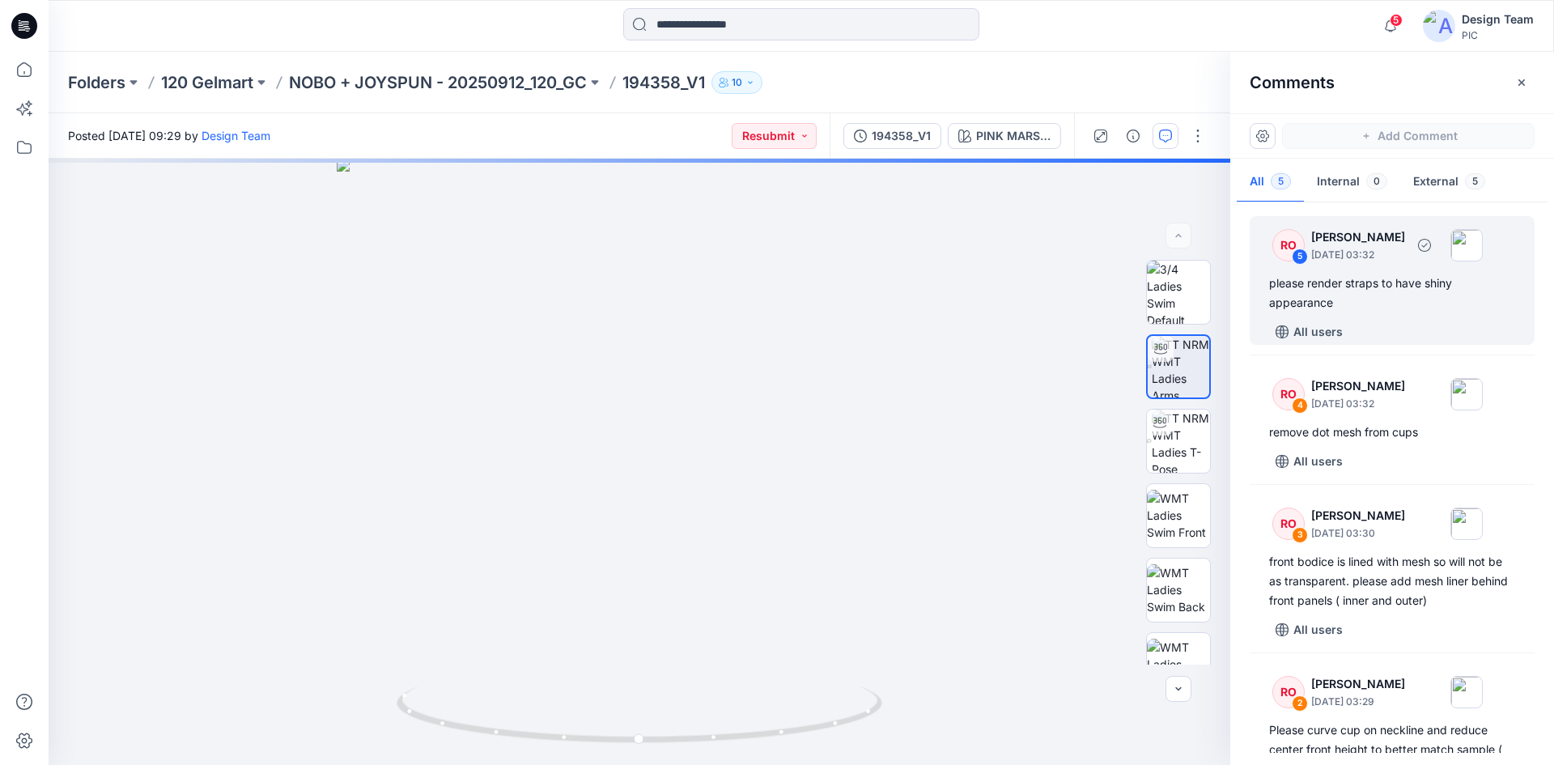
click at [1294, 255] on div "5" at bounding box center [1300, 256] width 16 height 16
